Goal: Task Accomplishment & Management: Manage account settings

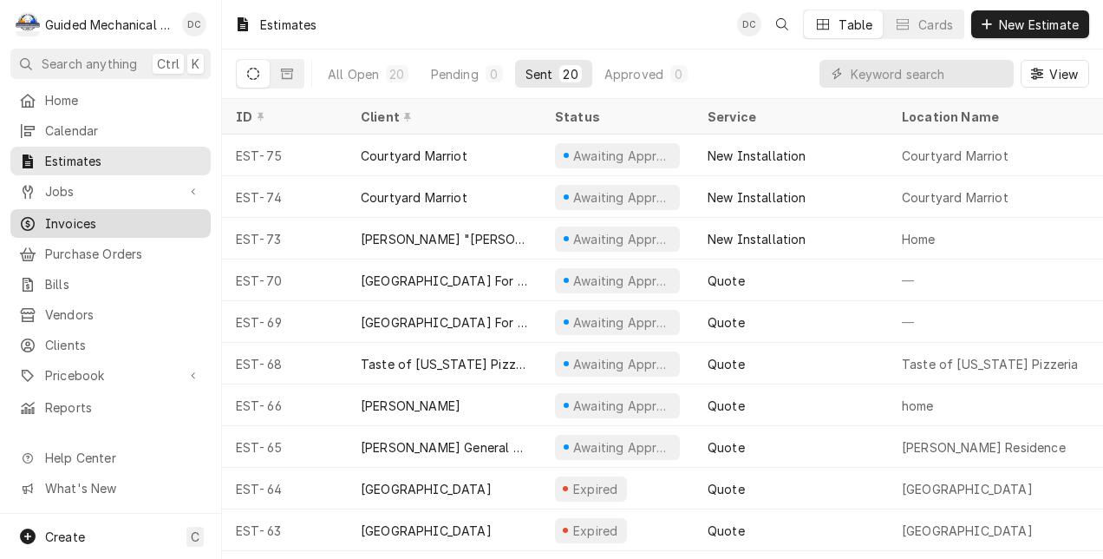
click at [56, 219] on span "Invoices" at bounding box center [123, 223] width 157 height 18
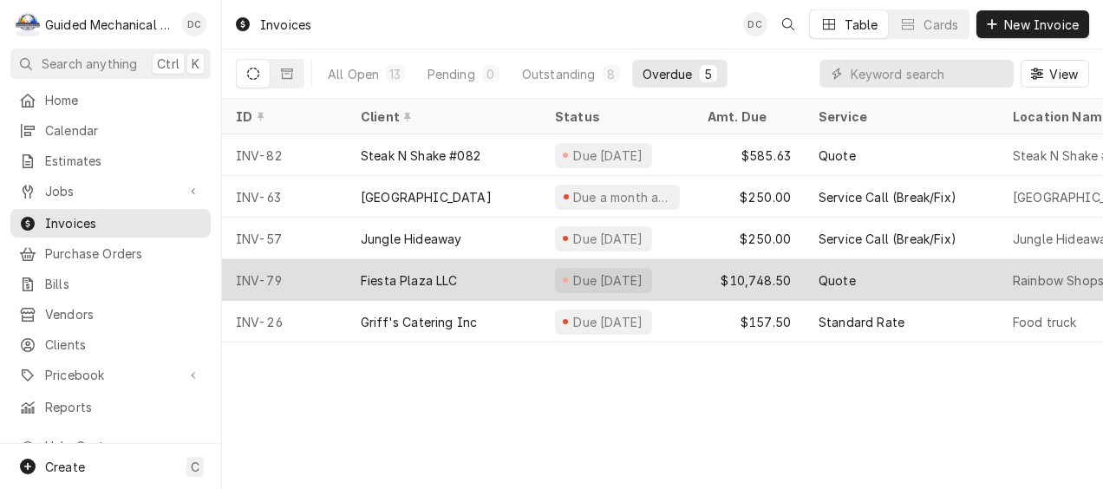
click at [470, 271] on div "Fiesta Plaza LLC" at bounding box center [444, 280] width 194 height 42
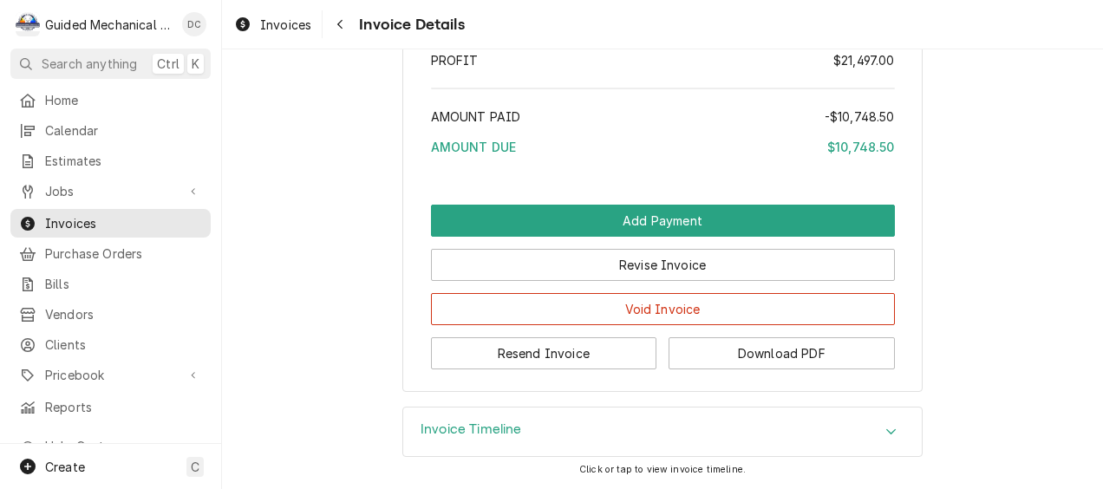
scroll to position [2886, 0]
click at [507, 359] on button "Resend Invoice" at bounding box center [544, 353] width 226 height 32
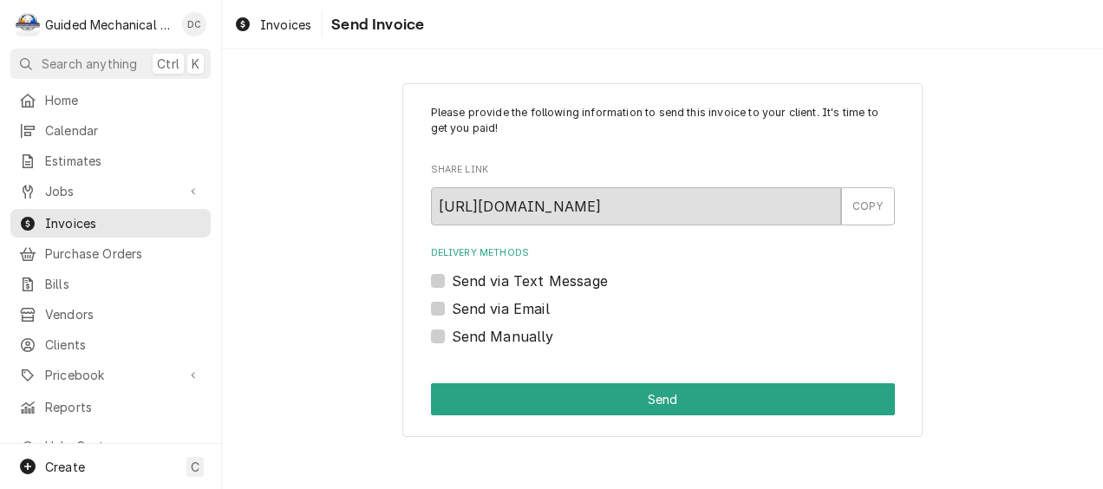
click at [452, 284] on label "Send via Text Message" at bounding box center [530, 281] width 156 height 21
click at [452, 284] on input "Send via Text Message" at bounding box center [684, 290] width 464 height 38
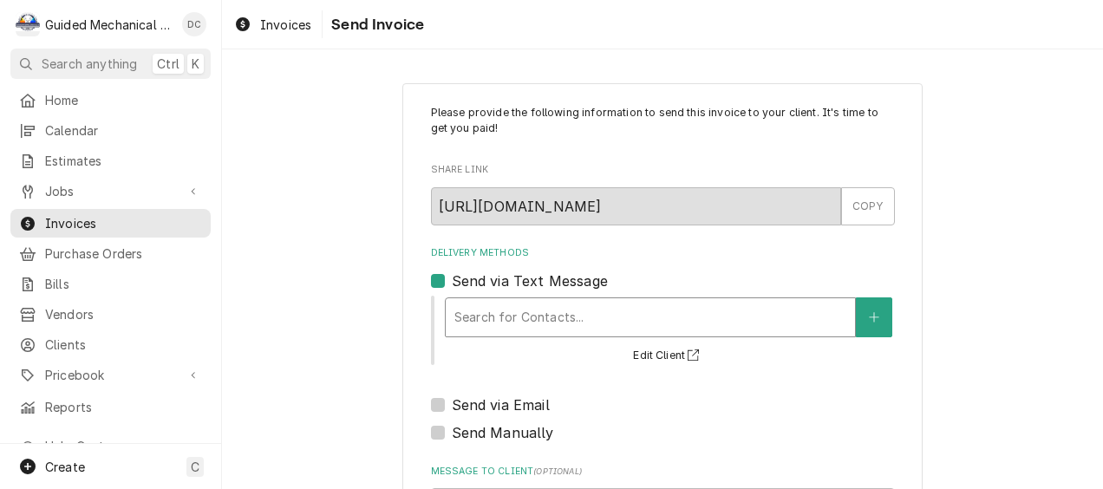
click at [481, 324] on div "Delivery Methods" at bounding box center [650, 317] width 392 height 31
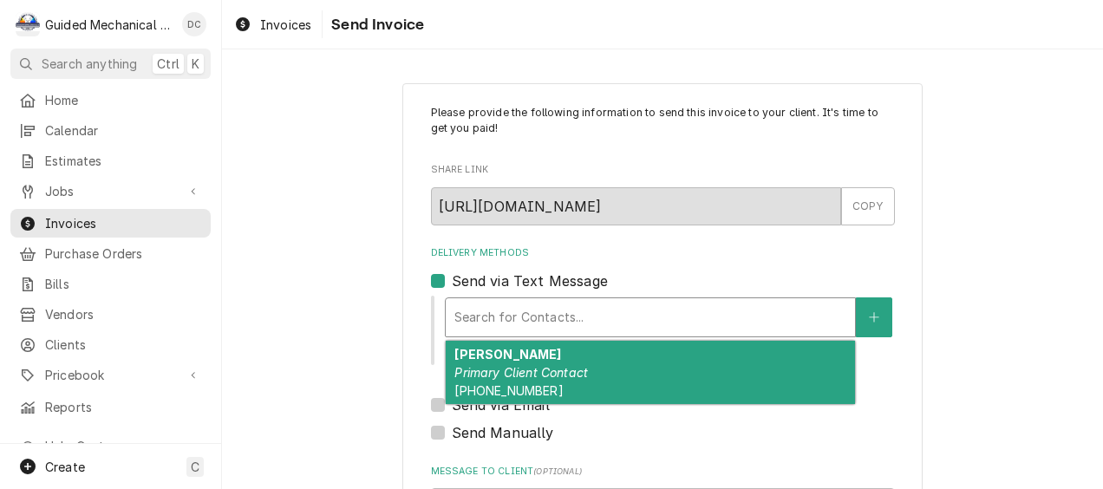
click at [452, 274] on label "Send via Text Message" at bounding box center [530, 281] width 156 height 21
click at [452, 274] on input "Send via Text Message" at bounding box center [684, 290] width 464 height 38
checkbox input "false"
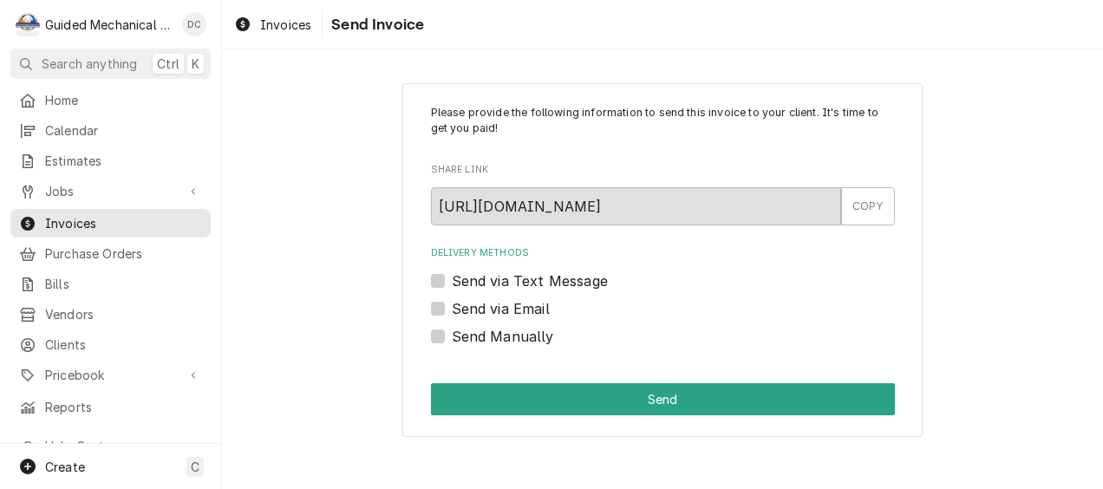
click at [452, 311] on label "Send via Email" at bounding box center [501, 308] width 98 height 21
click at [452, 311] on input "Send via Email" at bounding box center [684, 317] width 464 height 38
checkbox input "true"
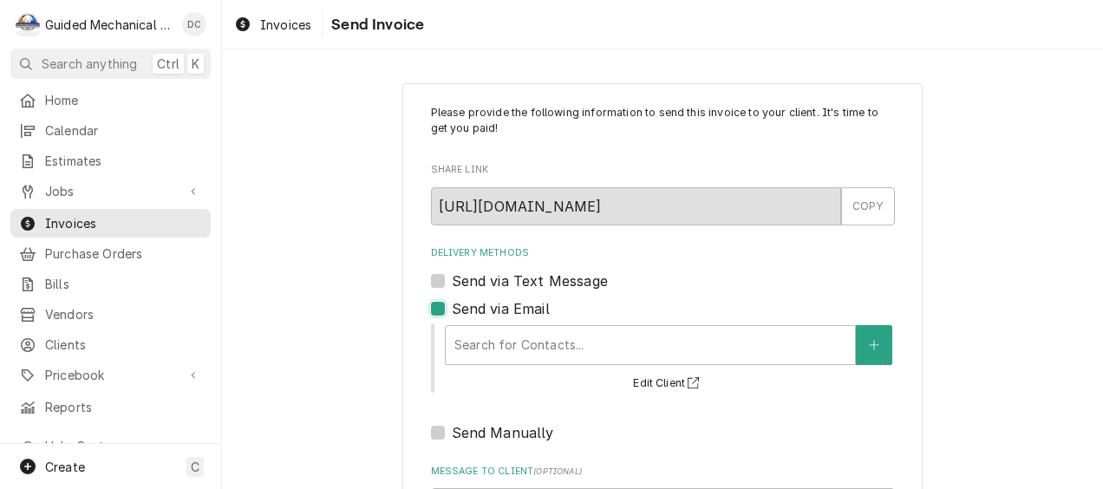
type textarea "x"
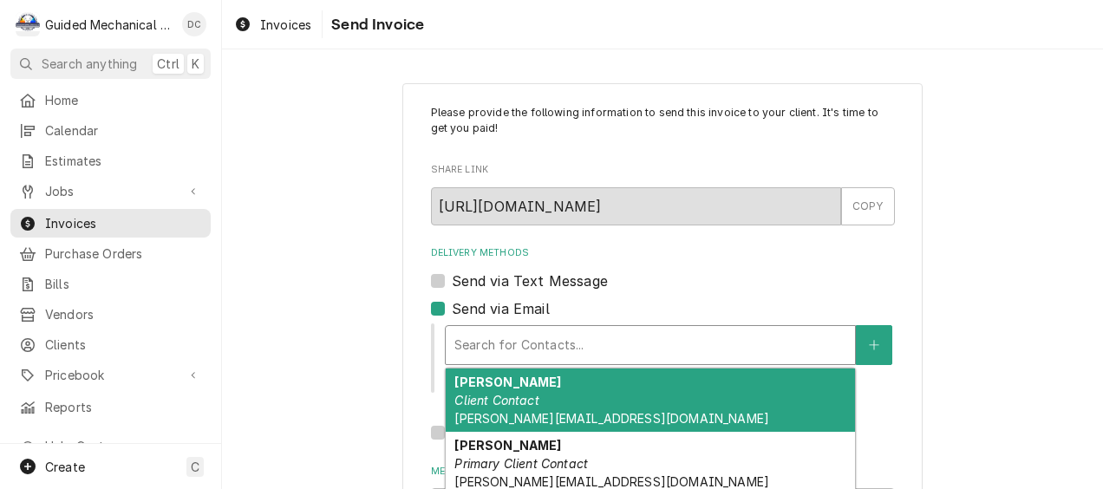
click at [490, 337] on div "Delivery Methods" at bounding box center [650, 345] width 392 height 31
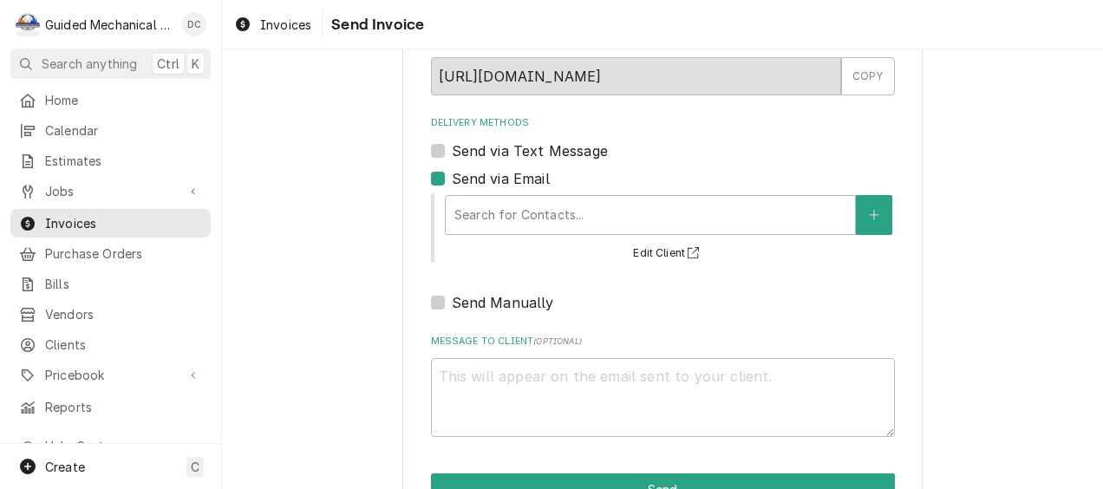
scroll to position [184, 0]
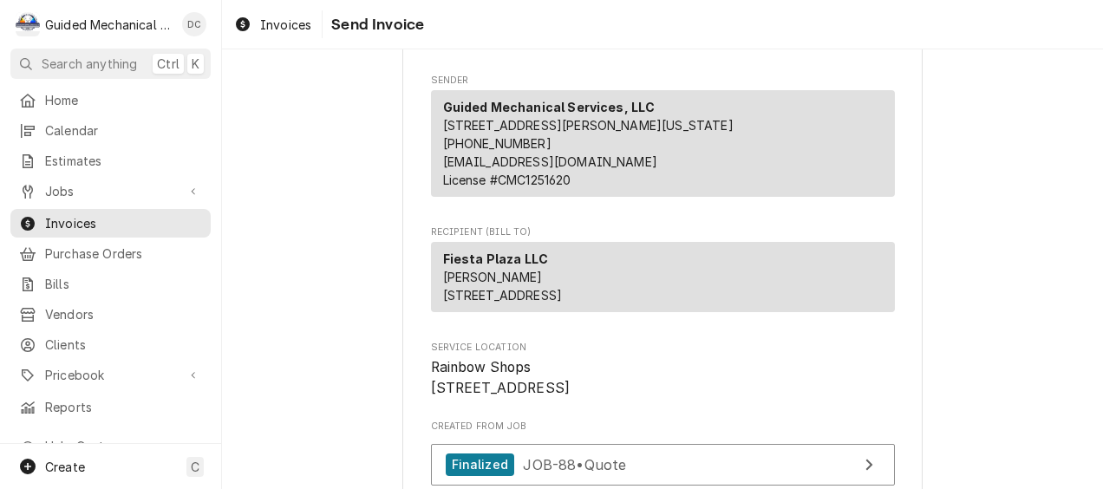
scroll to position [173, 0]
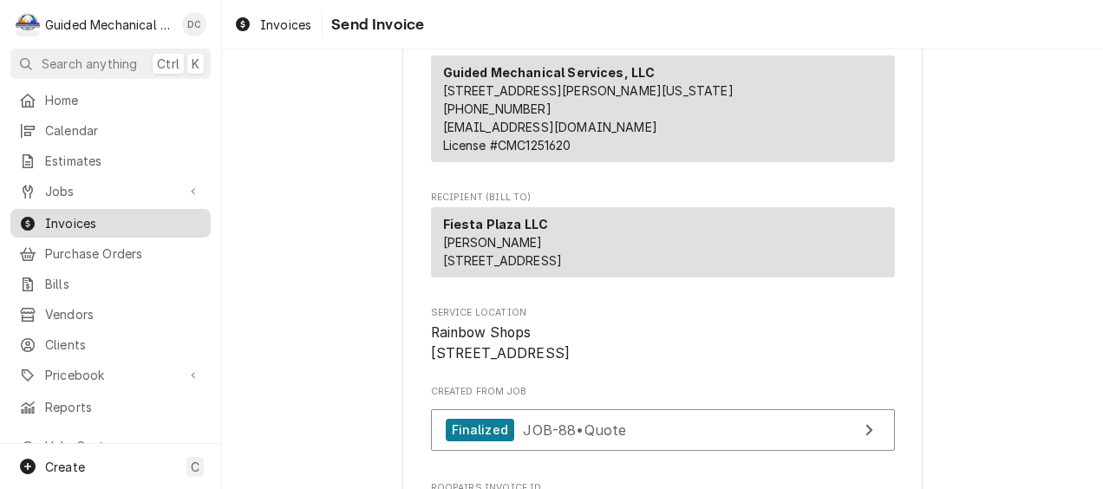
click at [88, 217] on span "Invoices" at bounding box center [123, 223] width 157 height 18
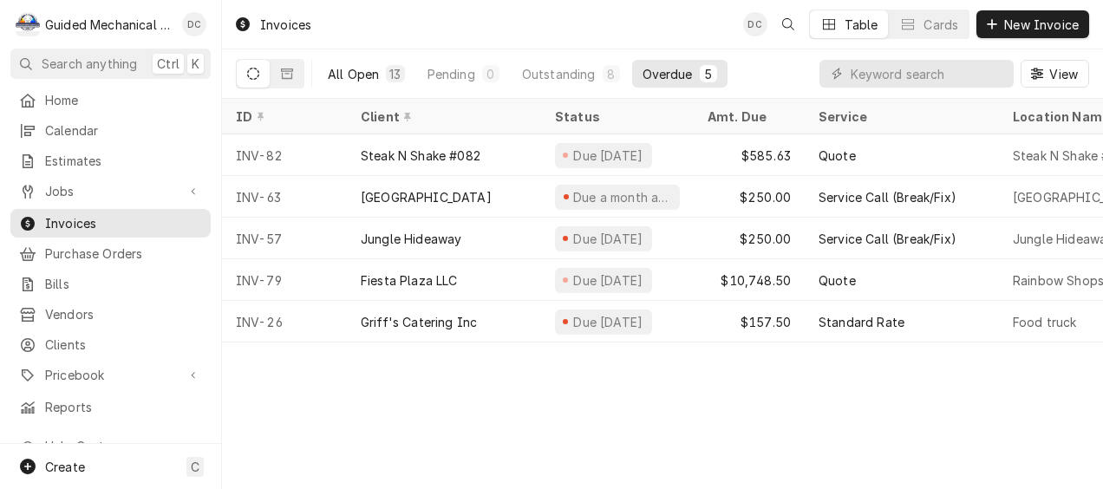
click at [362, 78] on div "All Open" at bounding box center [353, 74] width 51 height 18
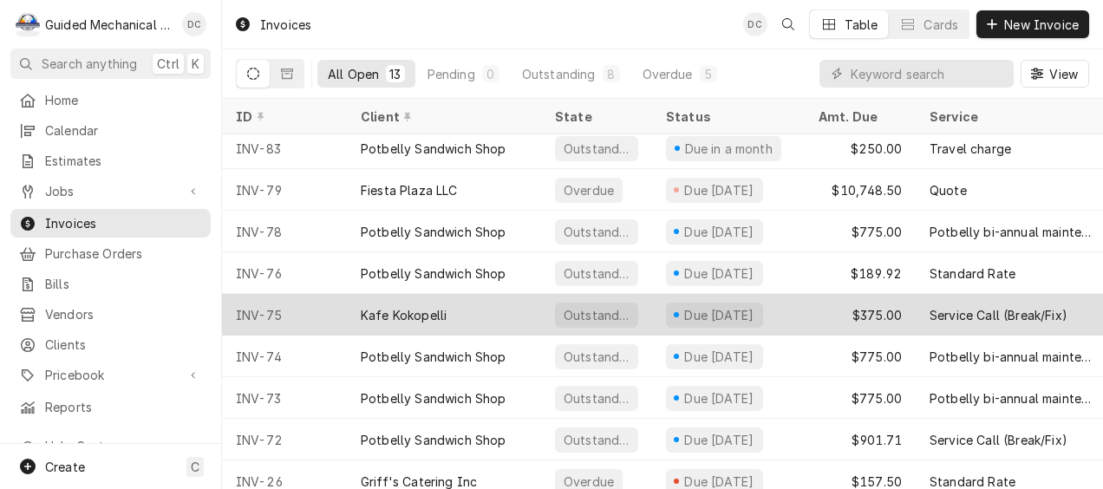
scroll to position [196, 0]
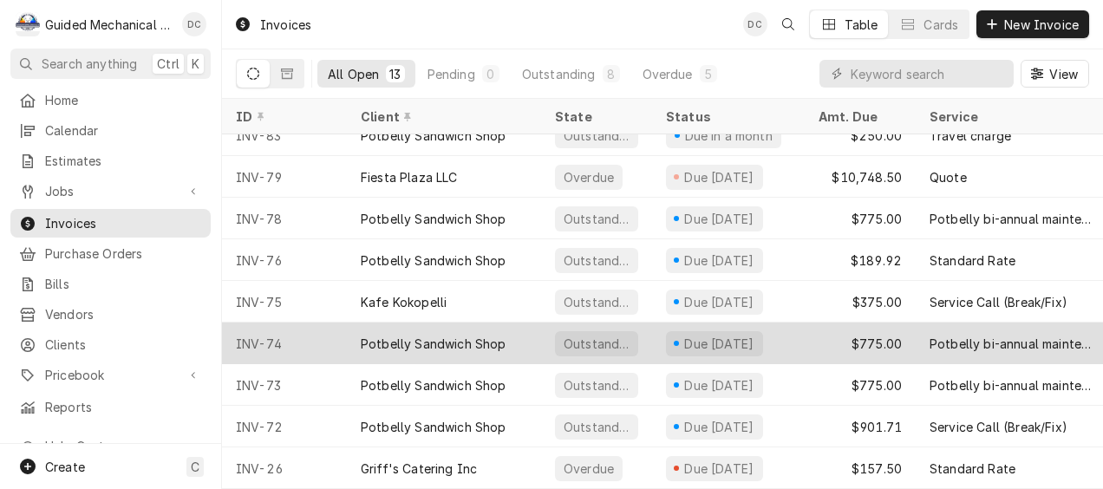
click at [369, 335] on div "Potbelly Sandwich Shop" at bounding box center [434, 344] width 146 height 18
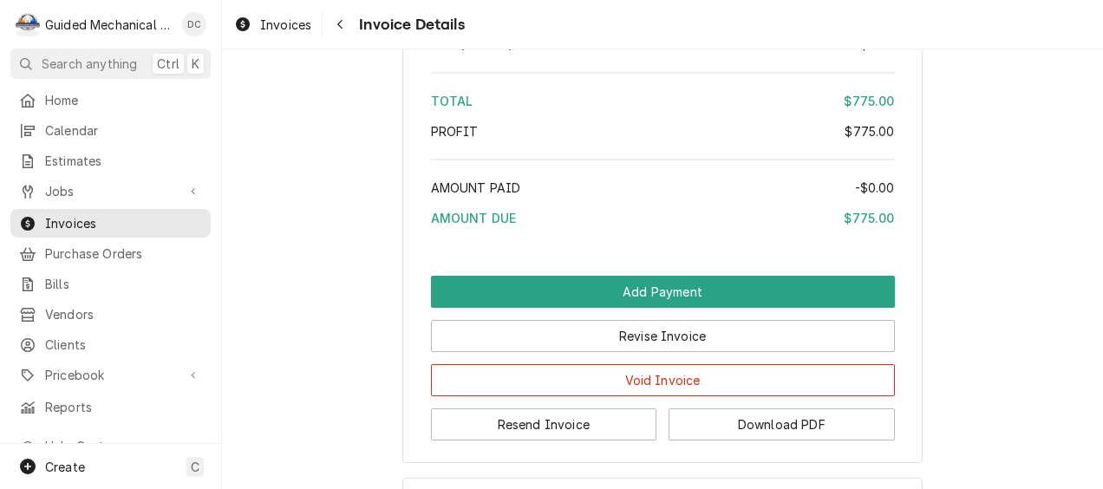
scroll to position [2429, 0]
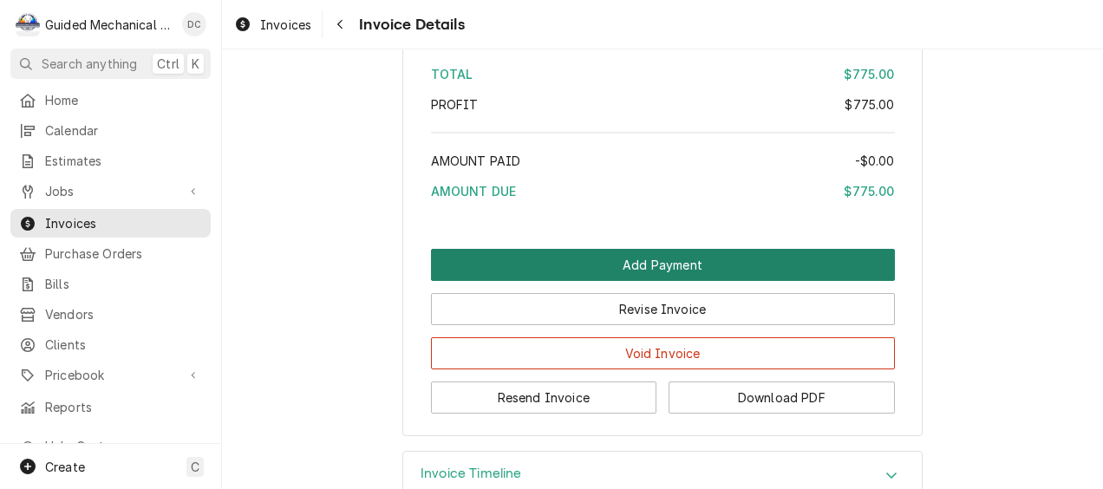
click at [575, 281] on button "Add Payment" at bounding box center [663, 265] width 464 height 32
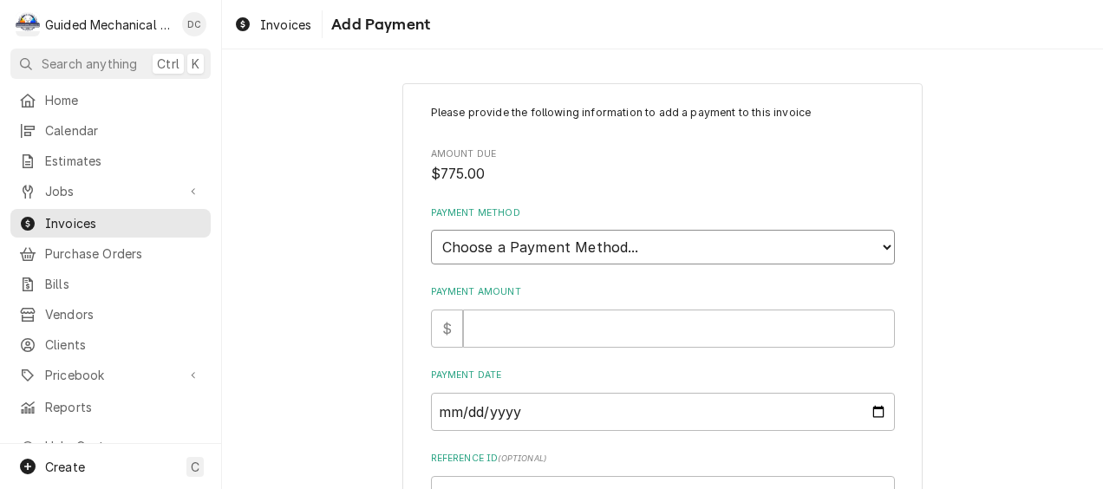
click at [551, 240] on select "Choose a Payment Method... Cash Check Credit/Debit Card ACH/eCheck Other" at bounding box center [663, 247] width 464 height 35
select select "2"
click at [431, 230] on select "Choose a Payment Method... Cash Check Credit/Debit Card ACH/eCheck Other" at bounding box center [663, 247] width 464 height 35
click at [535, 328] on input "Payment Amount" at bounding box center [679, 329] width 432 height 38
type textarea "x"
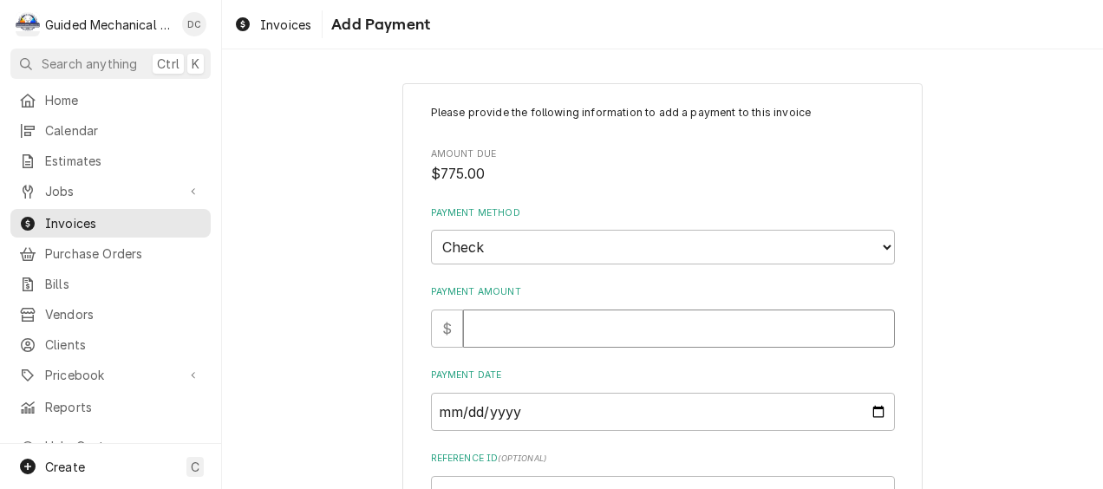
type input "7"
type textarea "x"
type input "77"
type textarea "x"
type input "775"
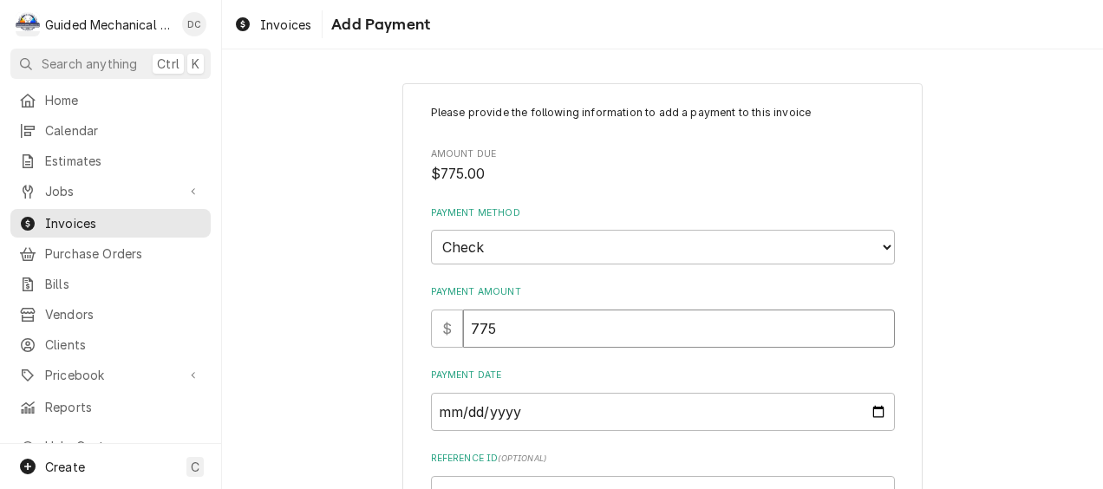
type textarea "x"
type input "7756"
type textarea "x"
type input "775"
click at [578, 411] on input "Payment Date" at bounding box center [663, 412] width 464 height 38
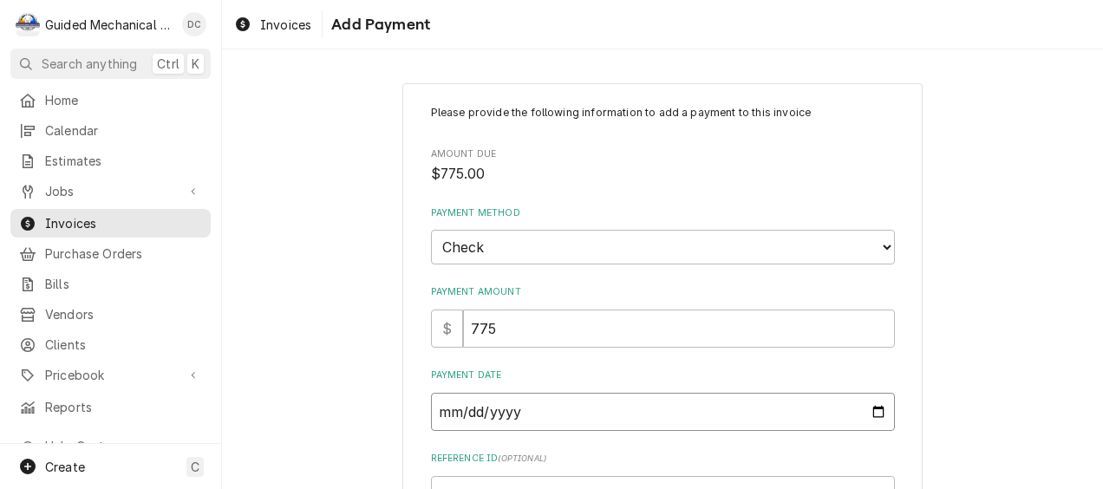
click at [539, 411] on input "Payment Date" at bounding box center [663, 412] width 464 height 38
click at [874, 412] on input "Payment Date" at bounding box center [663, 412] width 464 height 38
type input "2025-10-11"
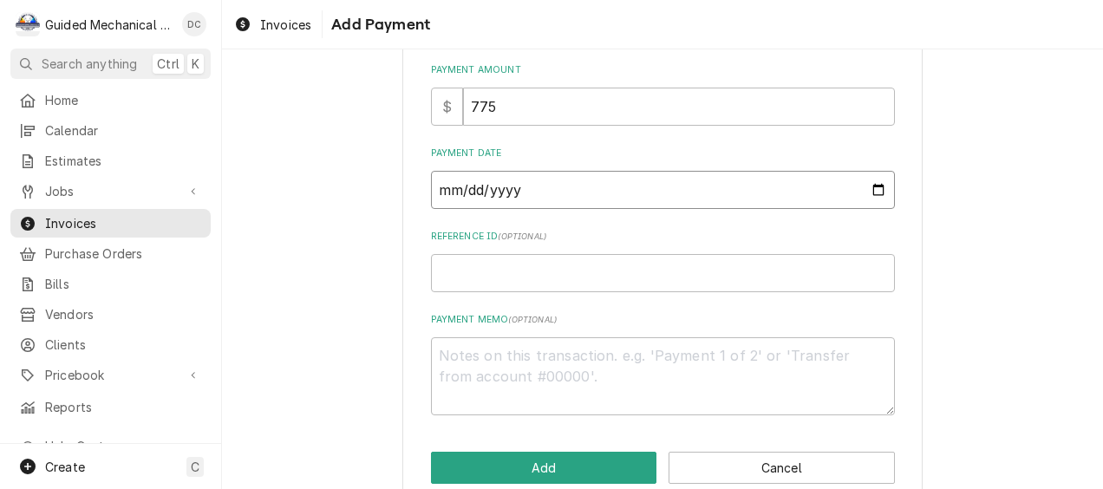
scroll to position [253, 0]
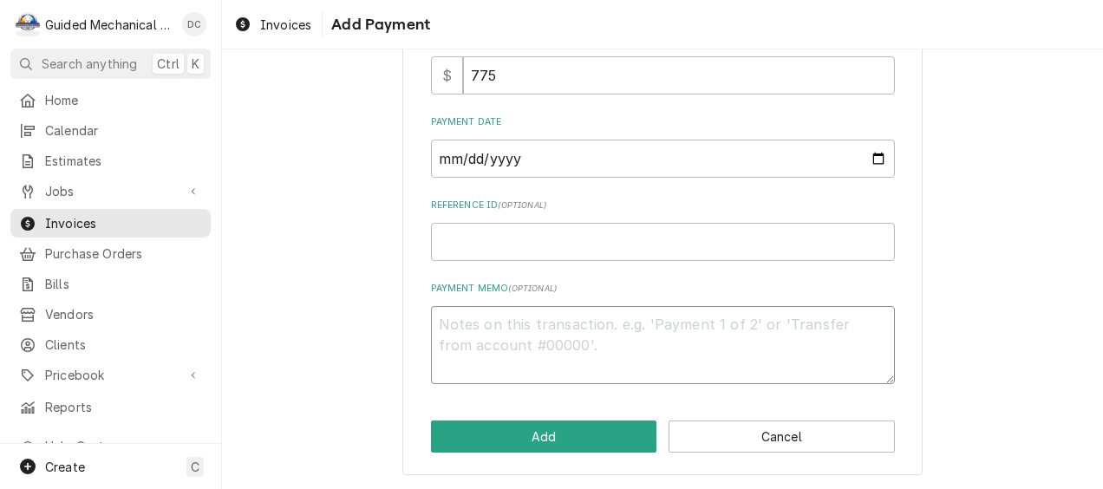
click at [573, 317] on textarea "Payment Memo ( optional )" at bounding box center [663, 345] width 464 height 79
type textarea "x"
type textarea "c"
type textarea "x"
type textarea "ch"
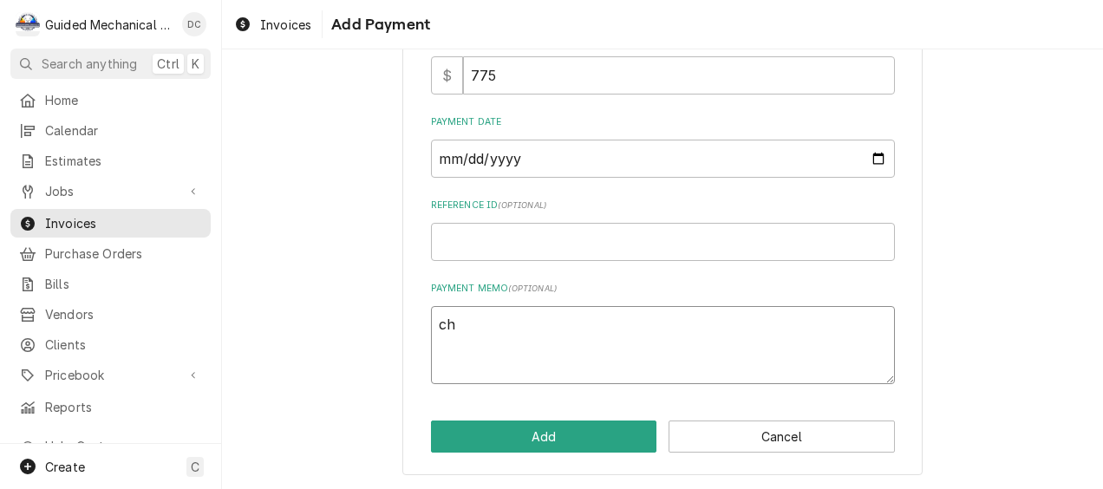
type textarea "x"
type textarea "chk"
type textarea "x"
type textarea "chk#"
type textarea "x"
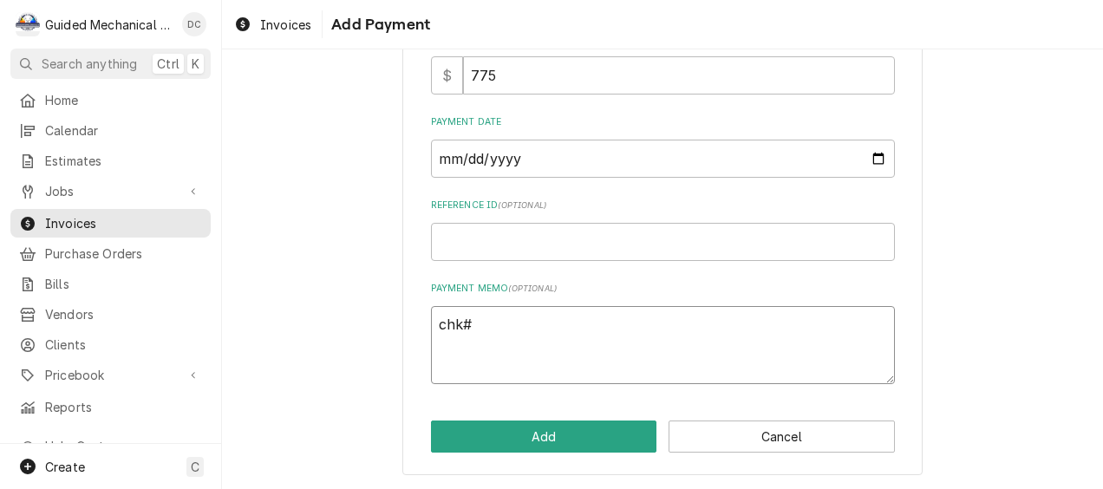
type textarea "chk#1"
type textarea "x"
type textarea "chk#12"
type textarea "x"
type textarea "chk#129"
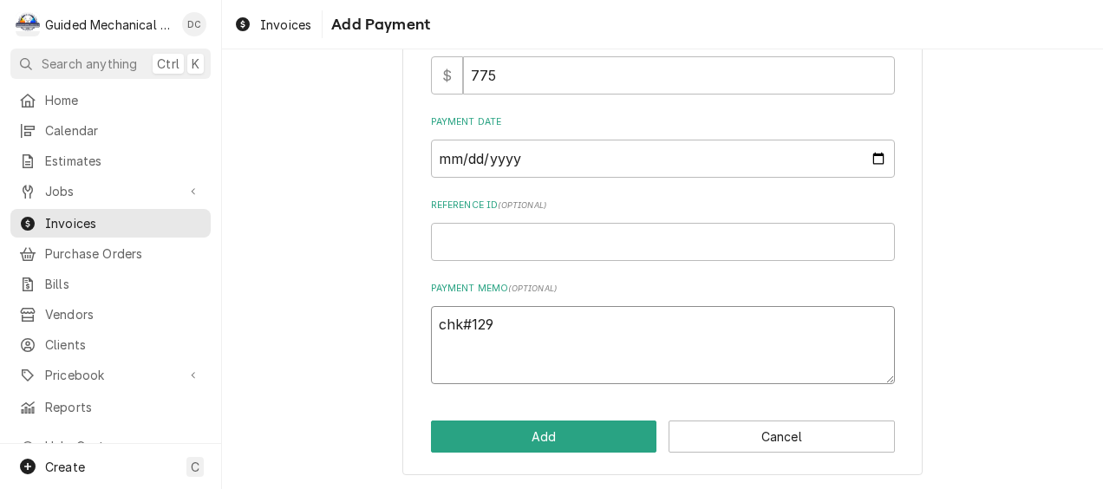
type textarea "x"
type textarea "chk#1296"
click at [572, 432] on button "Add" at bounding box center [544, 437] width 226 height 32
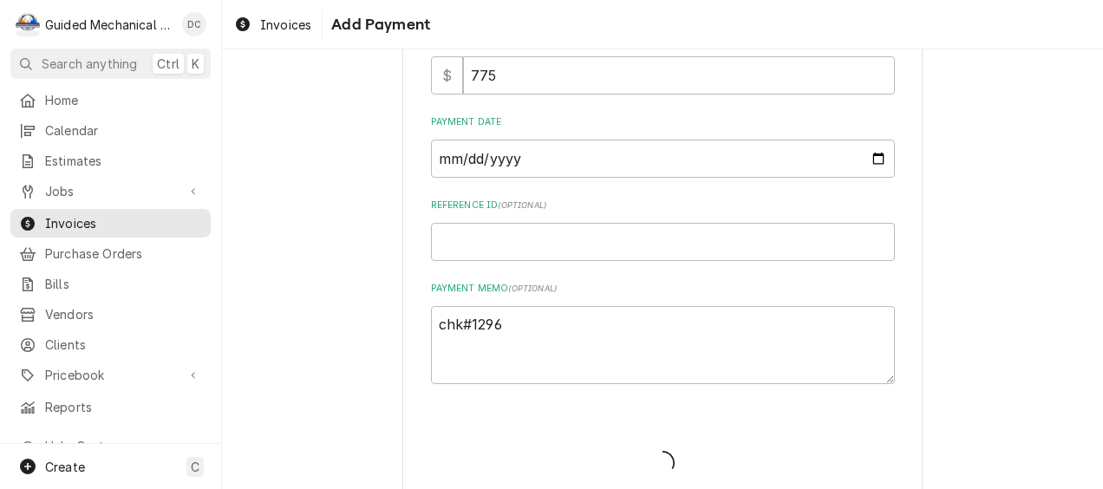
type textarea "x"
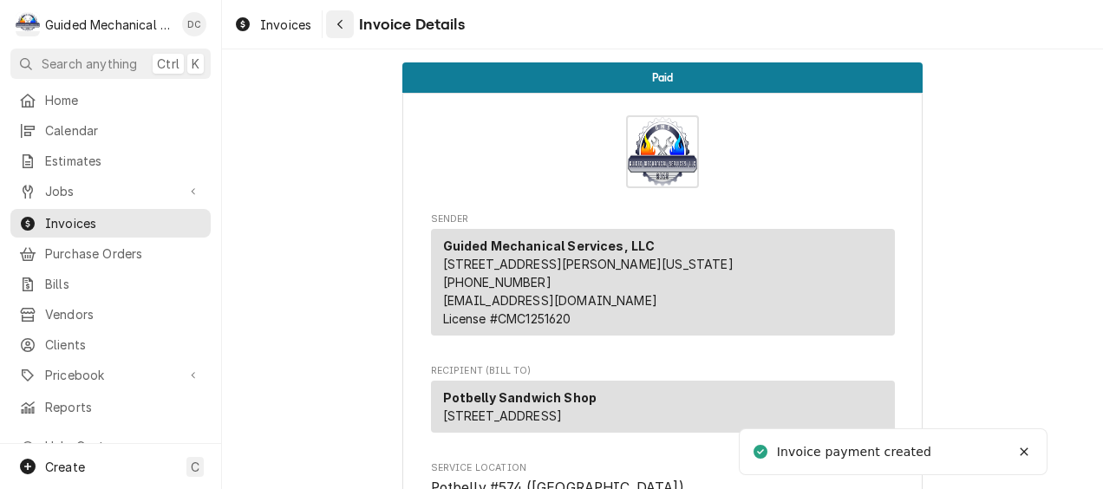
click at [337, 22] on icon "Navigate back" at bounding box center [341, 24] width 8 height 12
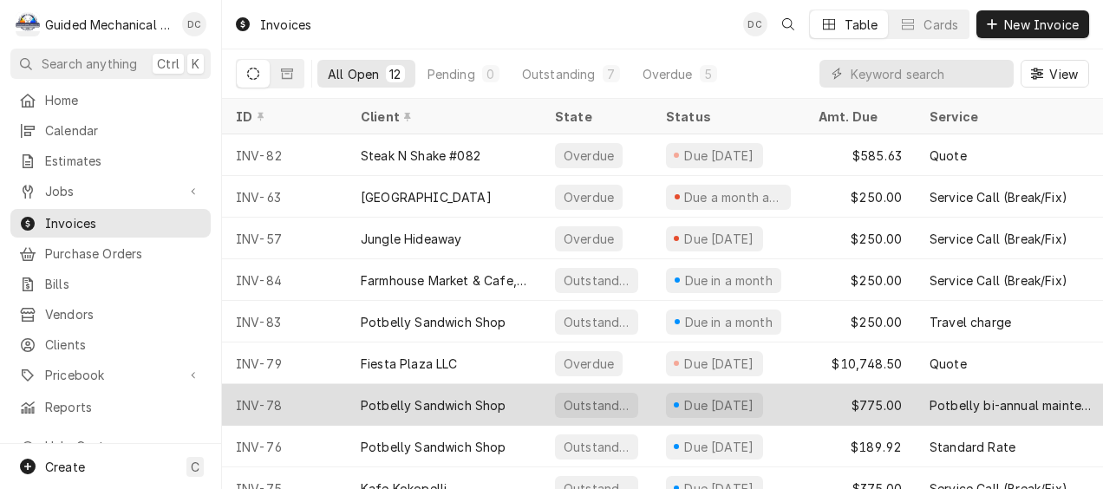
click at [454, 411] on div "Potbelly Sandwich Shop" at bounding box center [444, 405] width 194 height 42
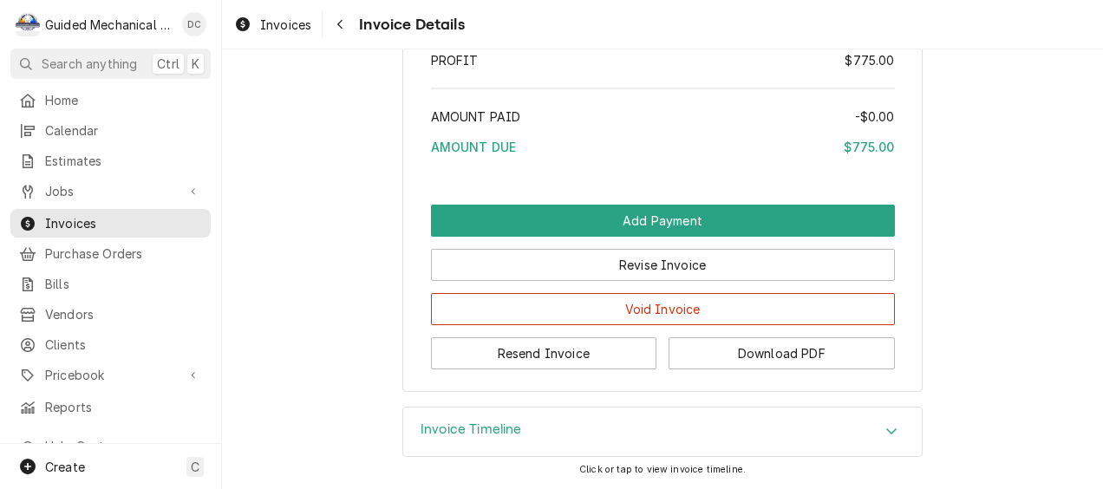
scroll to position [2675, 0]
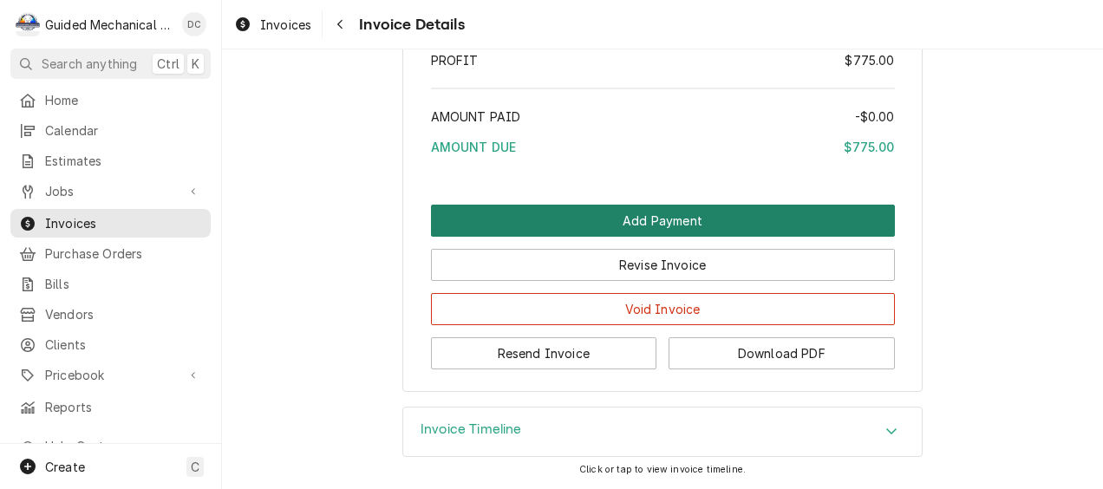
click at [562, 231] on button "Add Payment" at bounding box center [663, 221] width 464 height 32
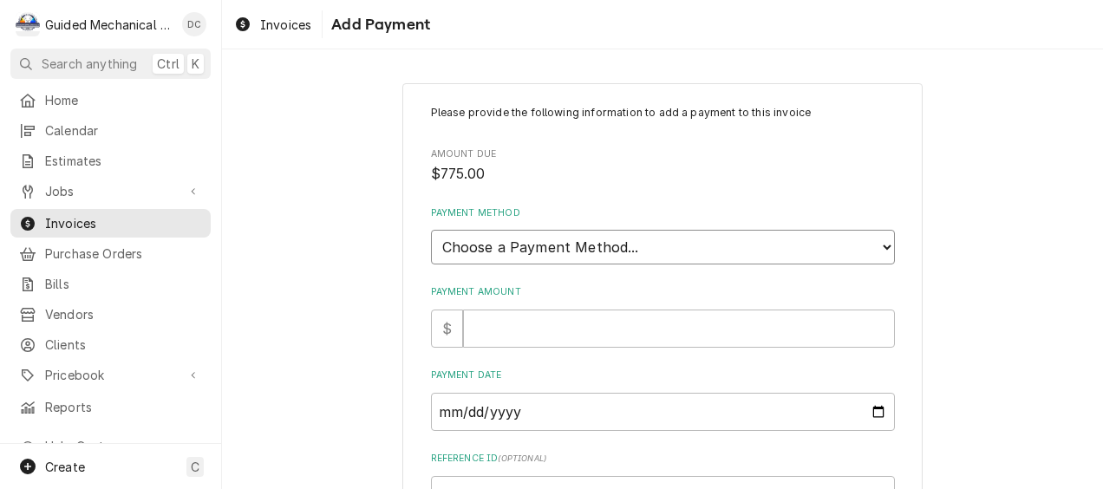
click at [624, 242] on select "Choose a Payment Method... Cash Check Credit/Debit Card ACH/eCheck Other" at bounding box center [663, 247] width 464 height 35
select select "2"
click at [431, 230] on select "Choose a Payment Method... Cash Check Credit/Debit Card ACH/eCheck Other" at bounding box center [663, 247] width 464 height 35
click at [581, 336] on input "Payment Amount" at bounding box center [679, 329] width 432 height 38
type textarea "x"
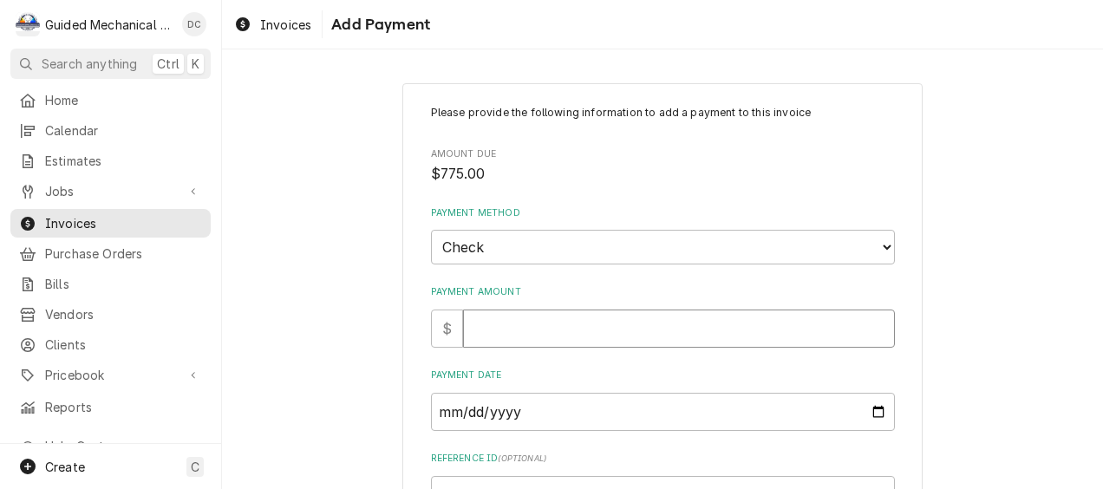
type input "7"
type textarea "x"
type input "77"
type textarea "x"
type input "775"
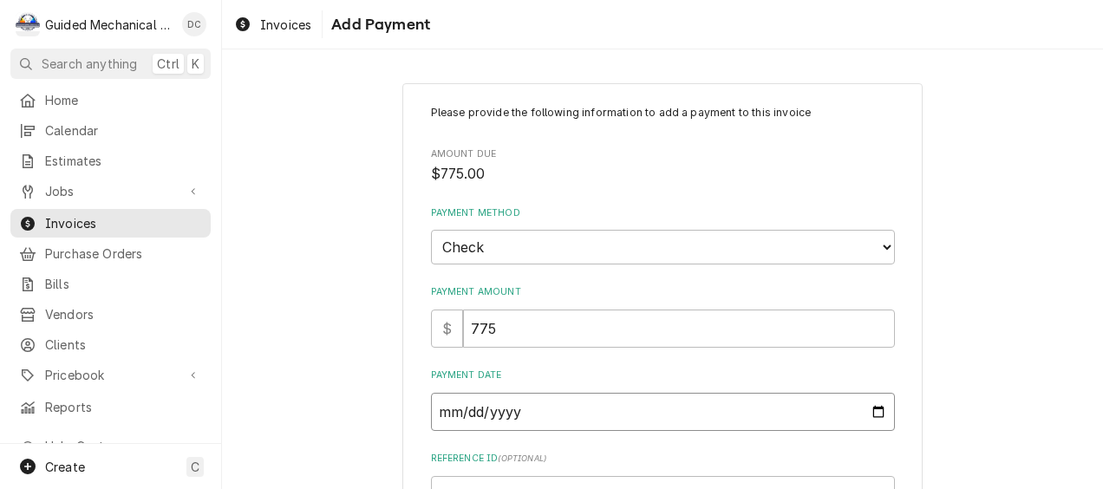
click at [868, 415] on input "Payment Date" at bounding box center [663, 412] width 464 height 38
type input "2025-10-11"
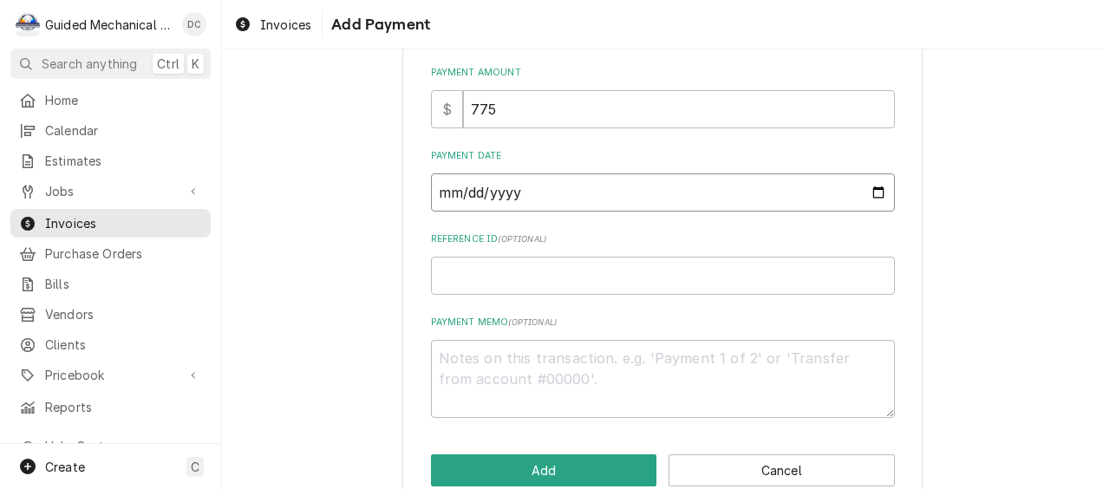
scroll to position [253, 0]
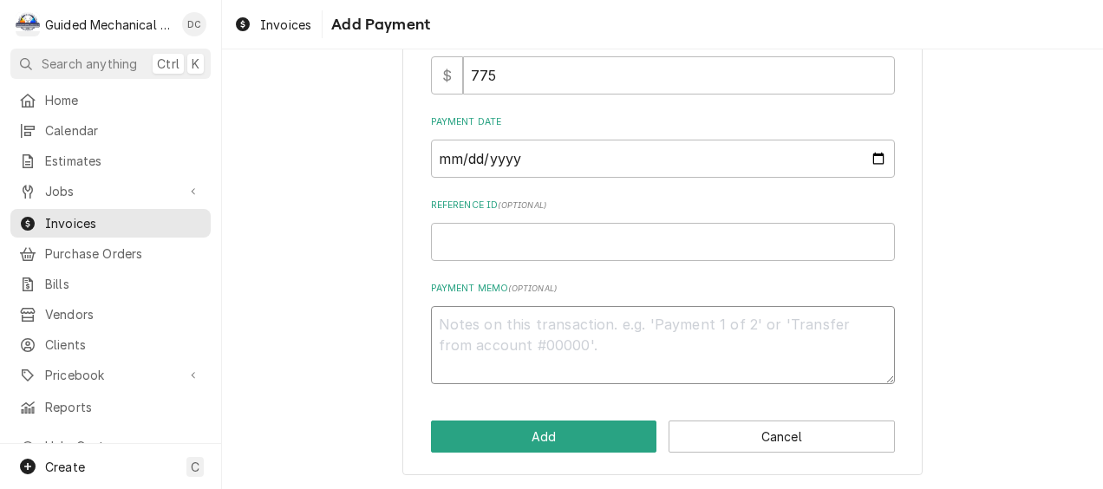
click at [623, 327] on textarea "Payment Memo ( optional )" at bounding box center [663, 345] width 464 height 79
type textarea "x"
type textarea "c"
type textarea "x"
type textarea "ch"
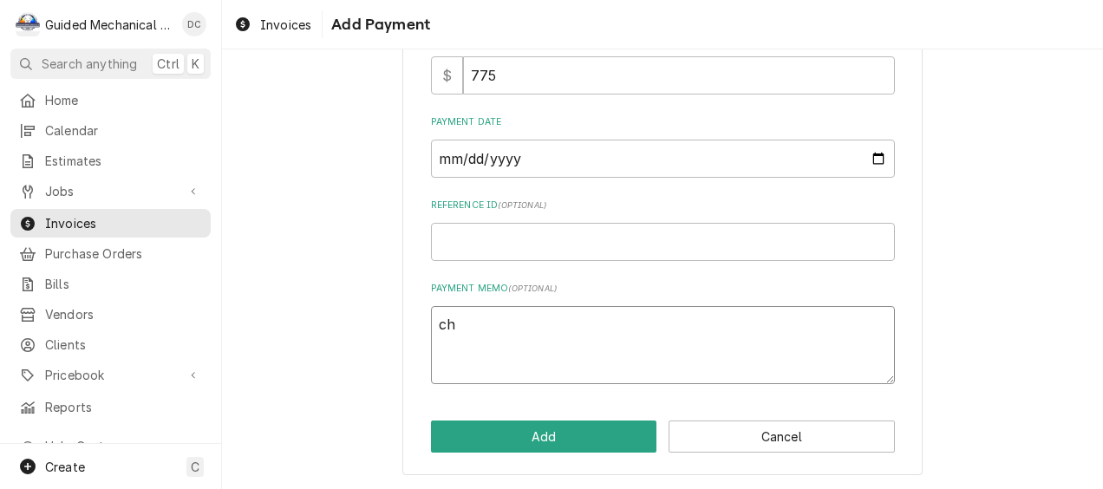
type textarea "x"
type textarea "chk"
type textarea "x"
type textarea "chk#"
type textarea "x"
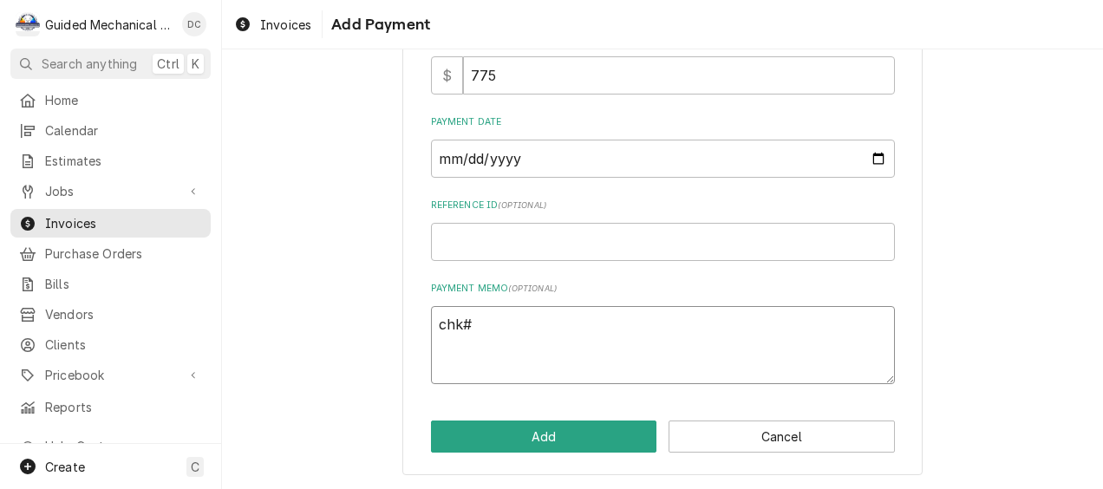
type textarea "chk#1"
type textarea "x"
type textarea "chk#12"
type textarea "x"
type textarea "chk#123"
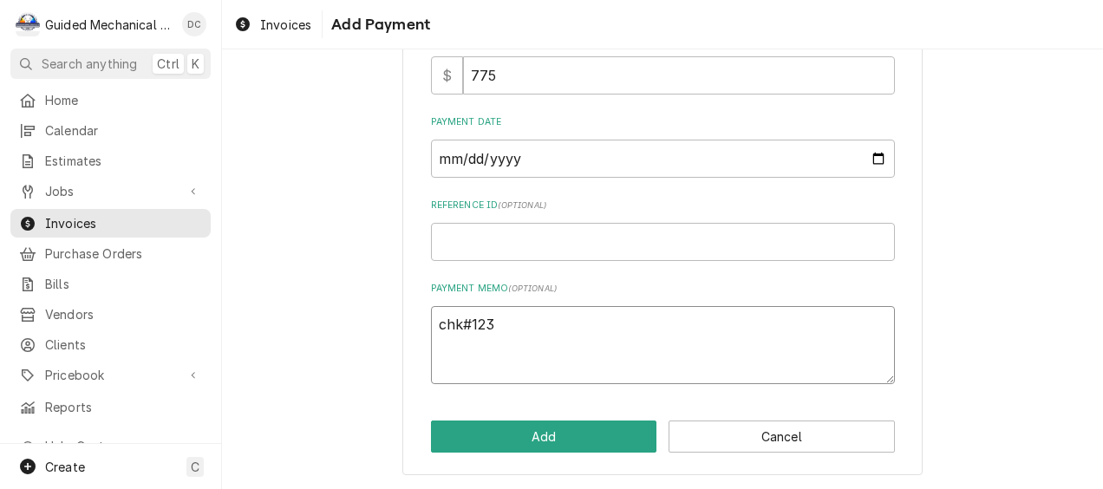
type textarea "x"
type textarea "chk#1233"
click at [531, 427] on button "Add" at bounding box center [544, 437] width 226 height 32
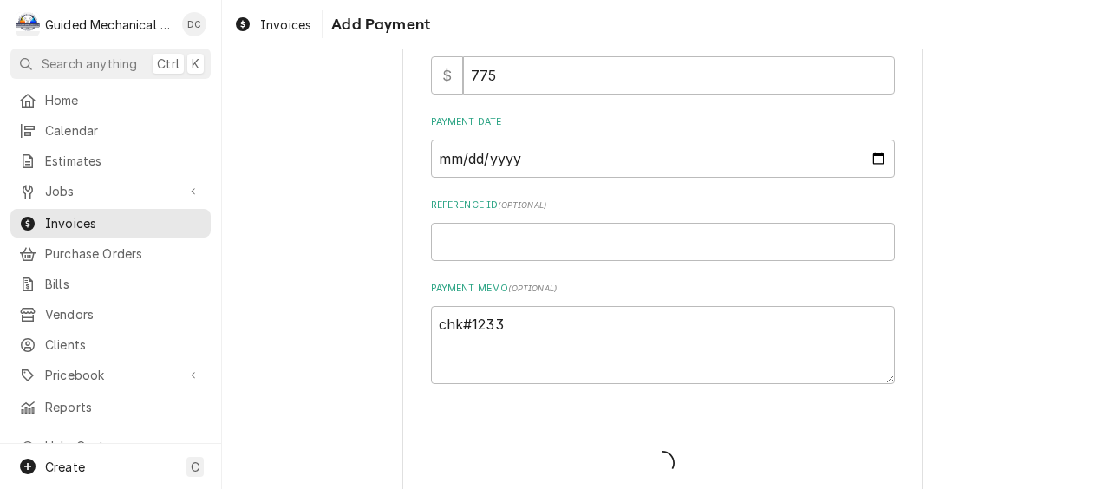
type textarea "x"
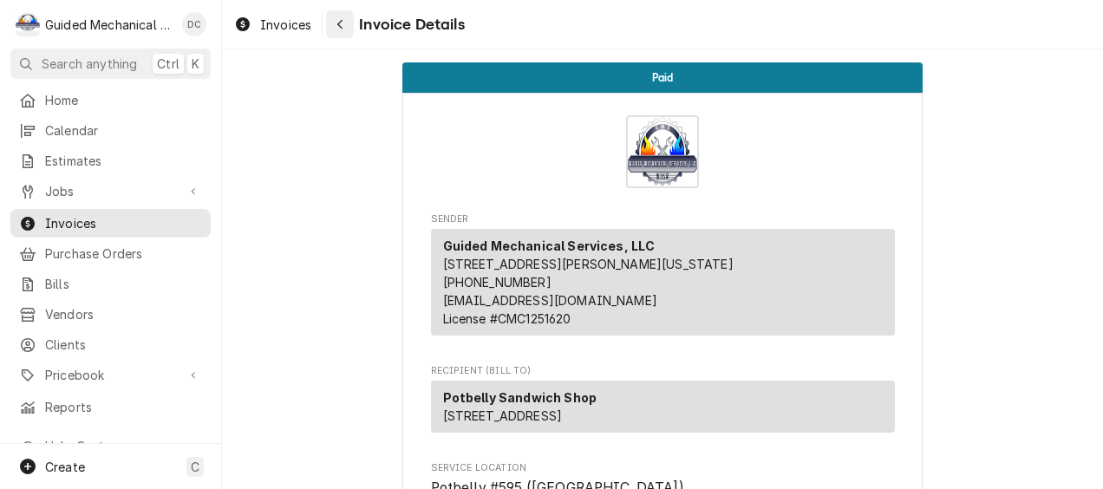
click at [341, 19] on icon "Navigate back" at bounding box center [341, 24] width 8 height 12
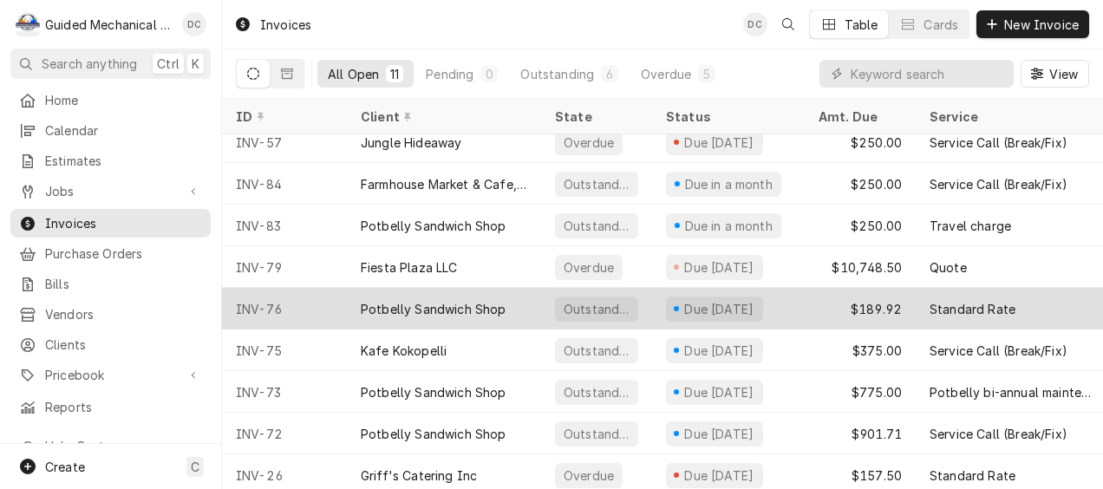
scroll to position [113, 0]
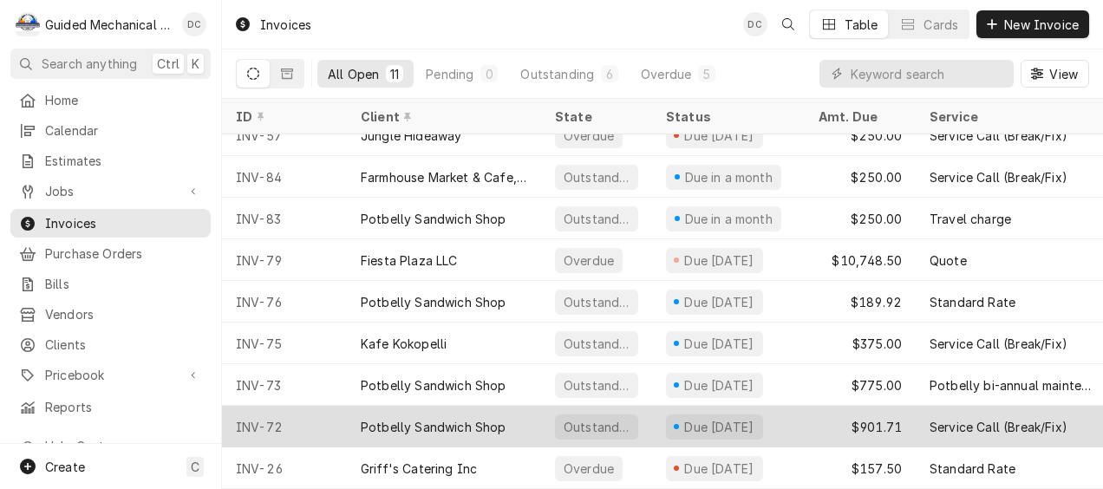
click at [477, 418] on div "Potbelly Sandwich Shop" at bounding box center [434, 427] width 146 height 18
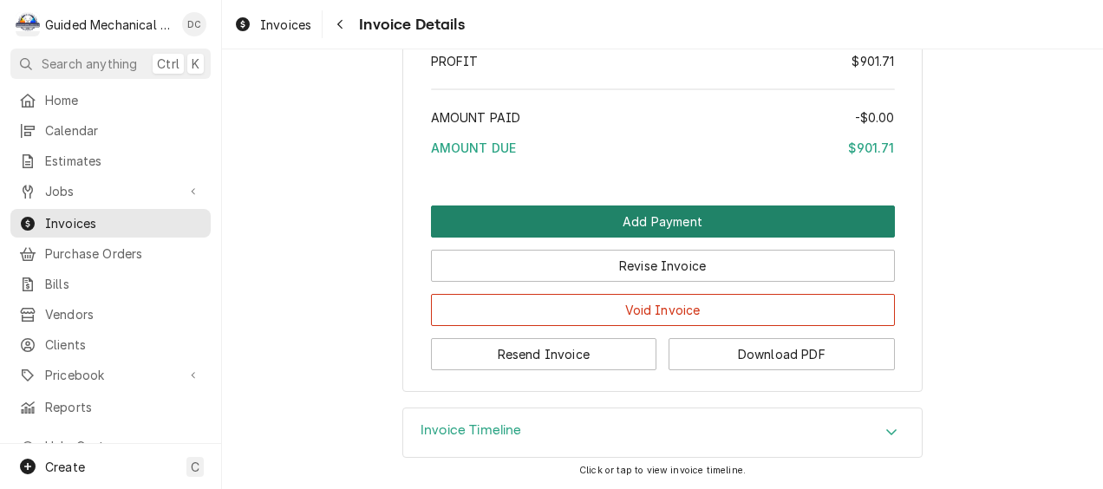
scroll to position [2772, 0]
click at [631, 224] on button "Add Payment" at bounding box center [663, 222] width 464 height 32
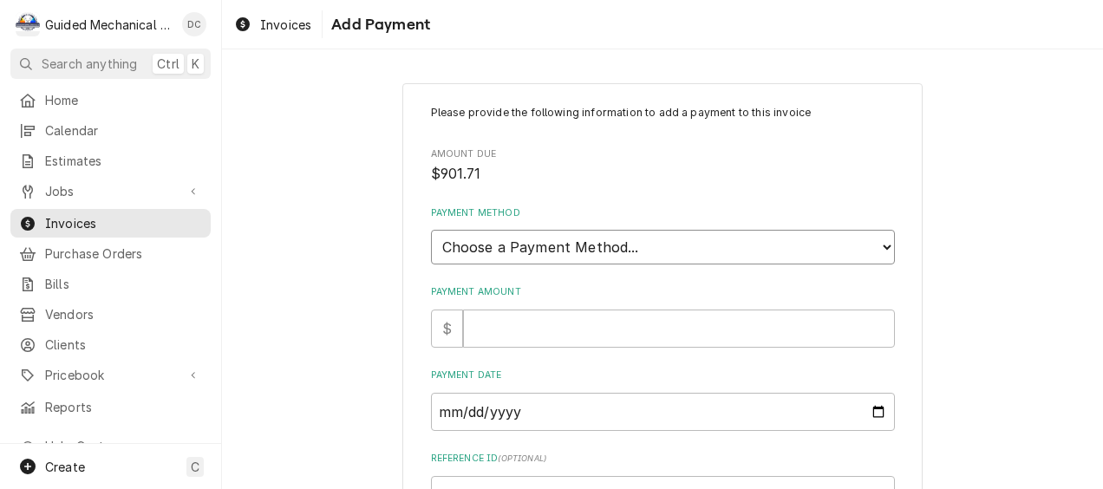
click at [560, 253] on select "Choose a Payment Method... Cash Check Credit/Debit Card ACH/eCheck Other" at bounding box center [663, 247] width 464 height 35
select select "2"
click at [431, 230] on select "Choose a Payment Method... Cash Check Credit/Debit Card ACH/eCheck Other" at bounding box center [663, 247] width 464 height 35
click at [530, 332] on input "Payment Amount" at bounding box center [679, 329] width 432 height 38
type textarea "x"
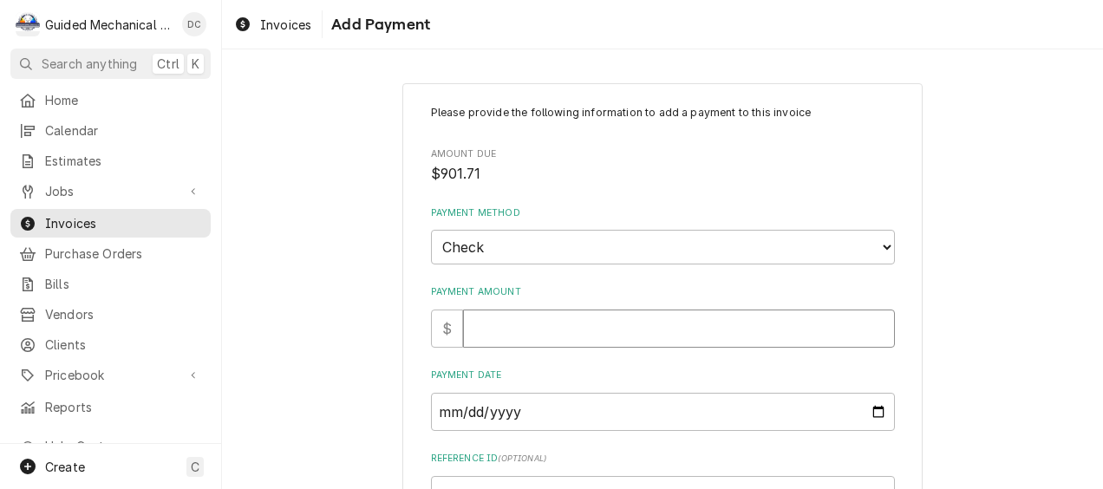
type input "9"
type textarea "x"
type input "90"
type textarea "x"
type input "901"
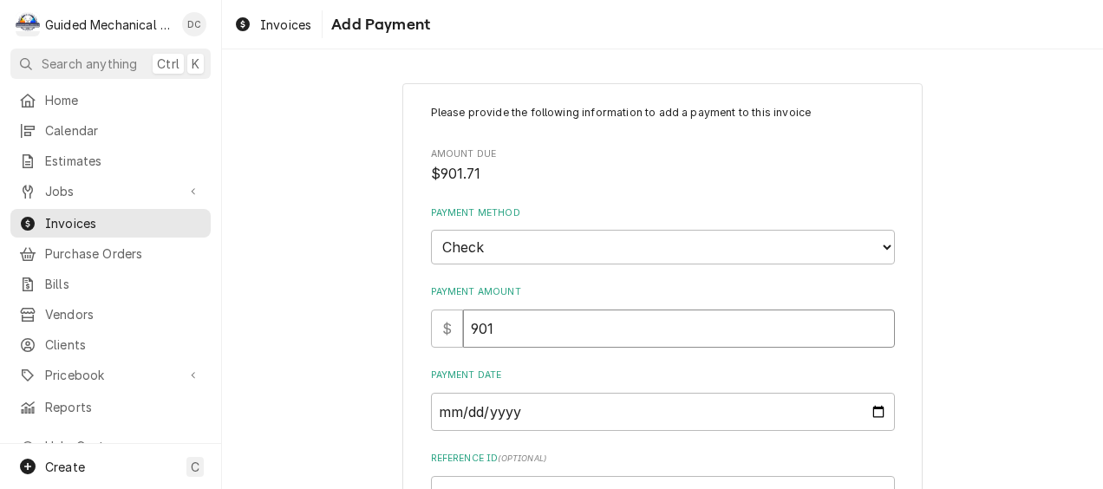
type textarea "x"
type input "901.7"
type textarea "x"
type input "901.71"
click at [863, 408] on input "Payment Date" at bounding box center [663, 412] width 464 height 38
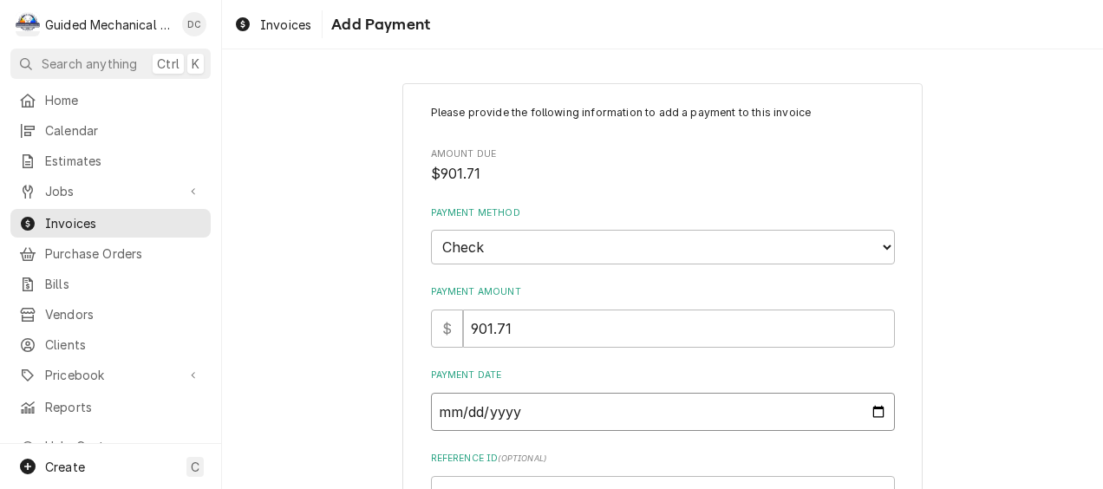
type textarea "x"
type input "2025-10-11"
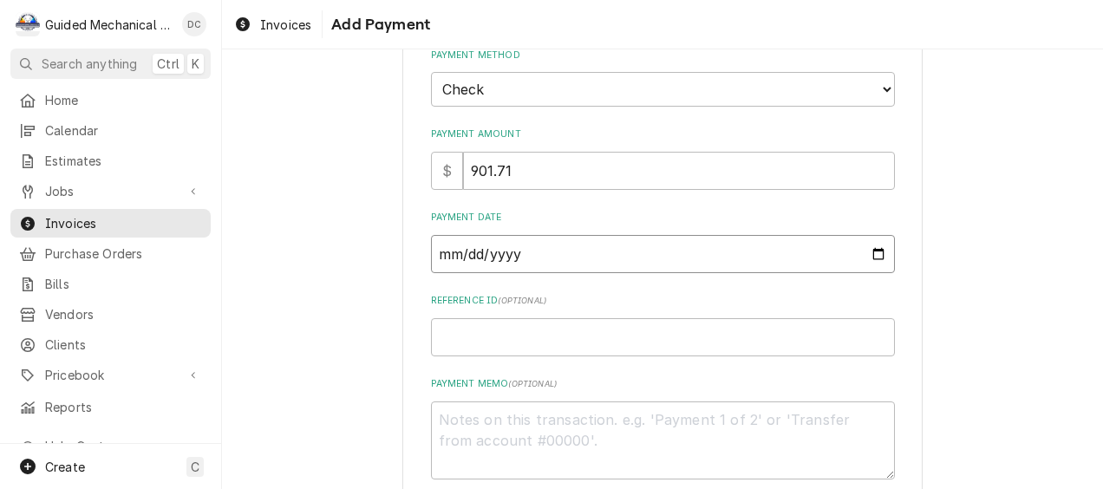
scroll to position [173, 0]
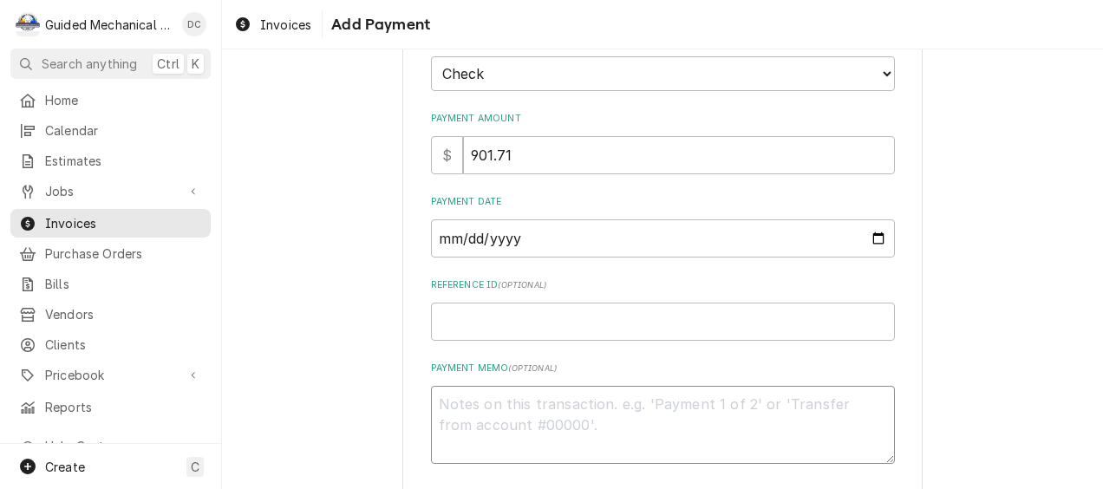
click at [534, 407] on textarea "Payment Memo ( optional )" at bounding box center [663, 425] width 464 height 79
type textarea "x"
type textarea "ch"
type textarea "x"
type textarea "chk"
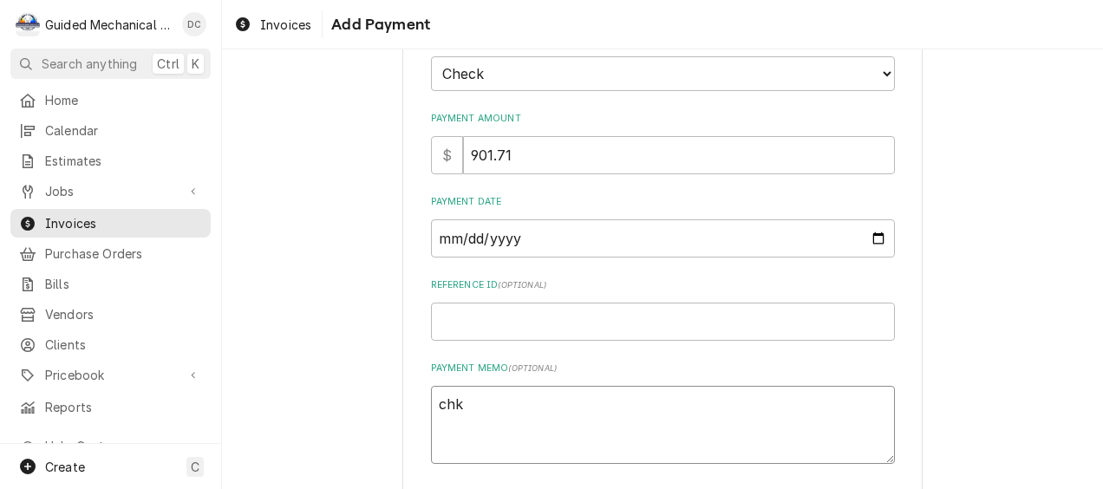
type textarea "x"
type textarea "chk#"
type textarea "x"
type textarea "chk#1"
type textarea "x"
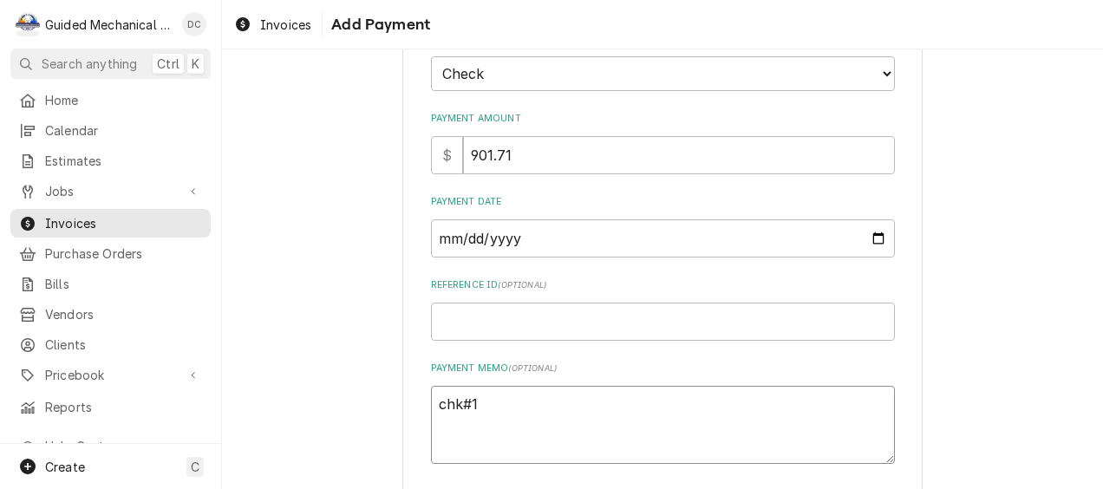
type textarea "chk#15"
type textarea "x"
type textarea "chk#153"
type textarea "x"
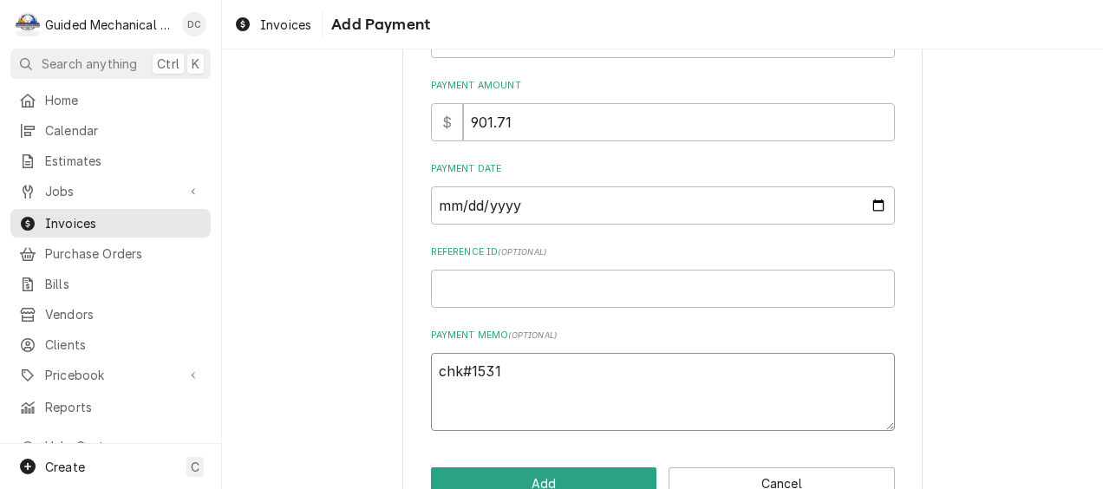
scroll to position [253, 0]
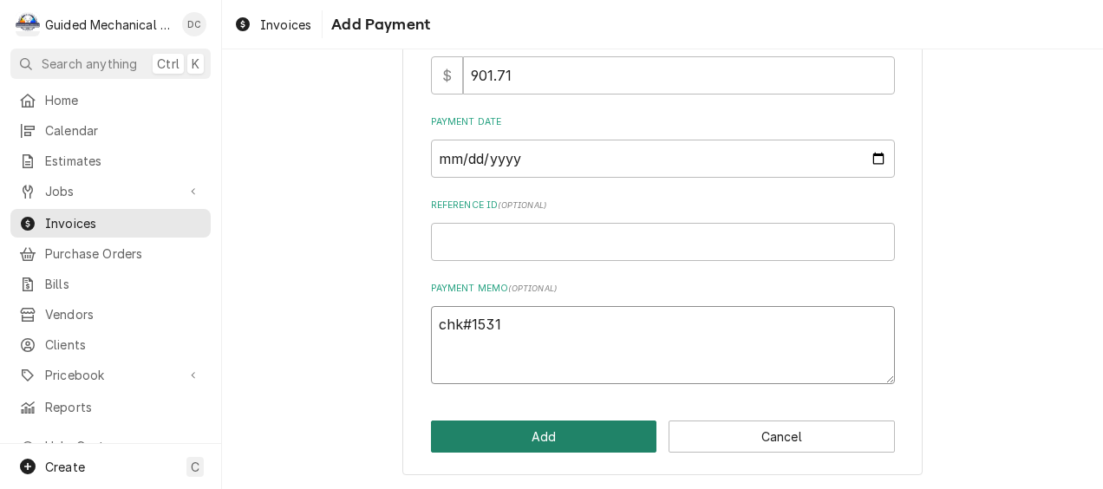
type textarea "chk#1531"
click at [507, 440] on button "Add" at bounding box center [544, 437] width 226 height 32
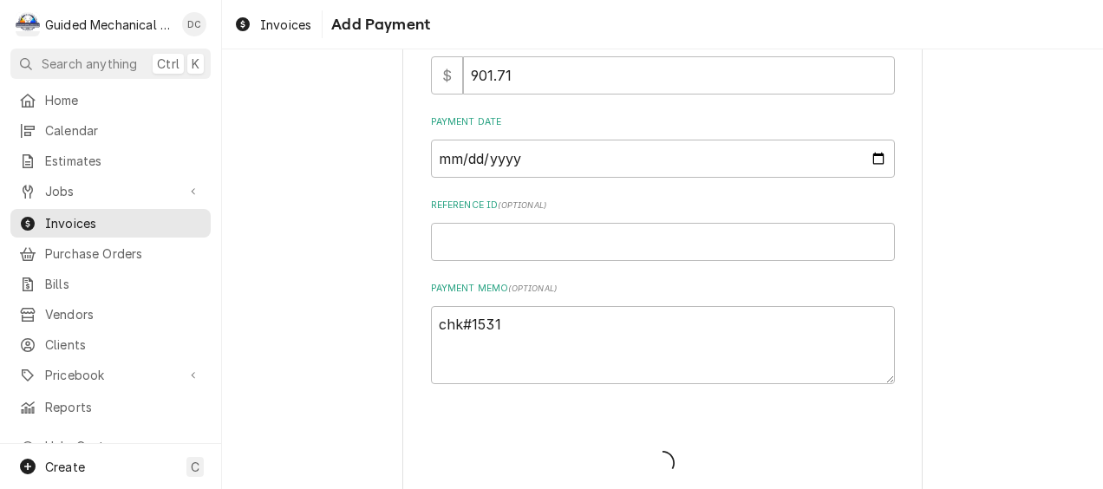
type textarea "x"
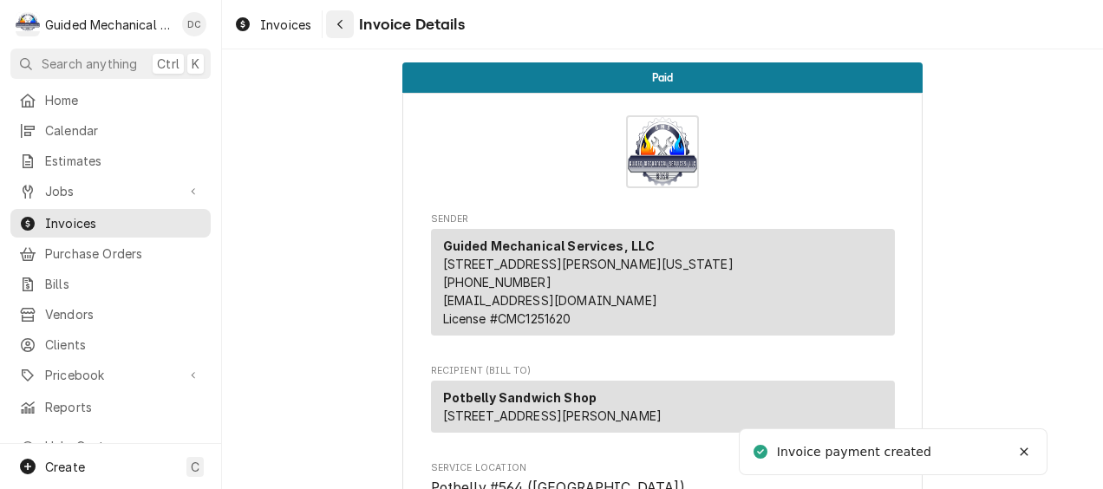
click at [337, 29] on icon "Navigate back" at bounding box center [341, 24] width 8 height 12
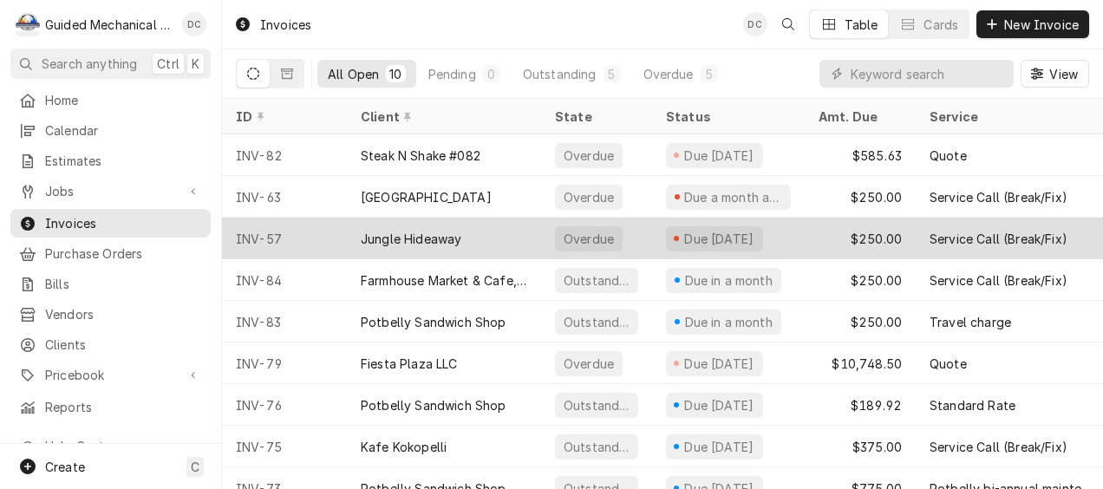
scroll to position [71, 0]
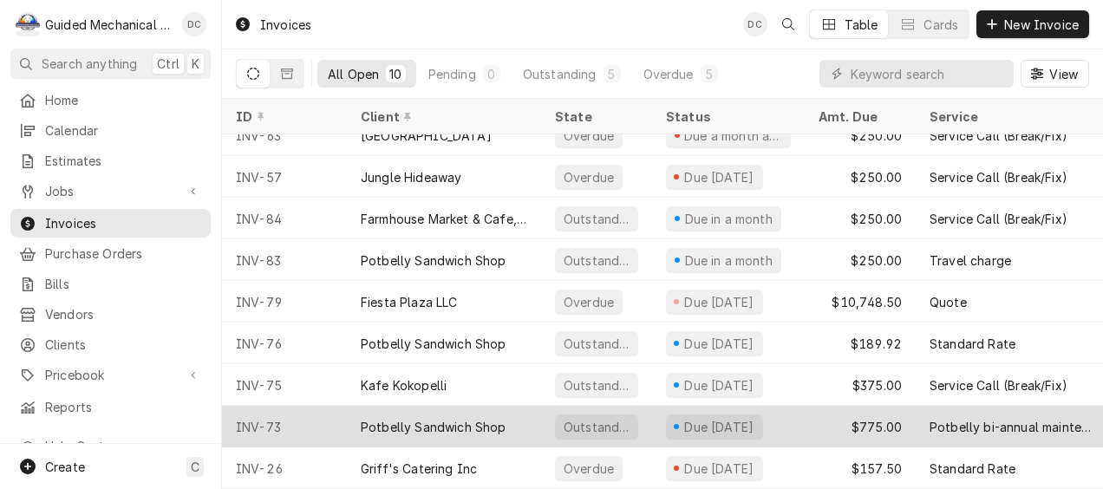
click at [500, 418] on div "Potbelly Sandwich Shop" at bounding box center [434, 427] width 146 height 18
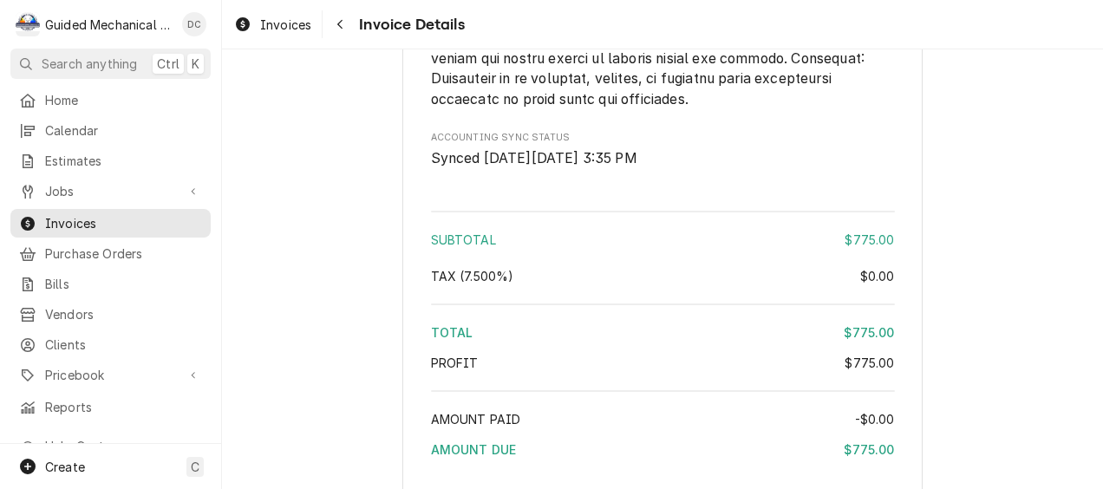
scroll to position [2429, 0]
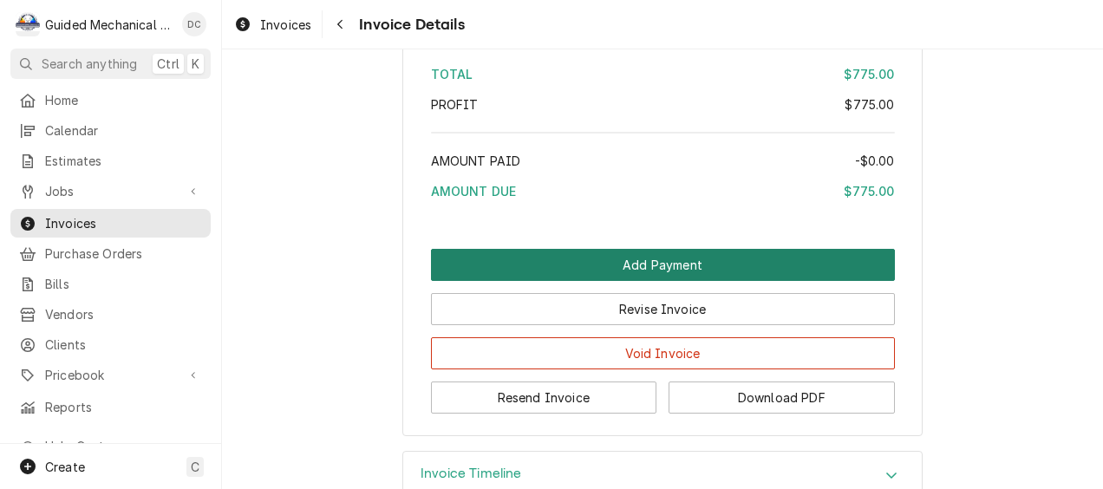
click at [571, 281] on button "Add Payment" at bounding box center [663, 265] width 464 height 32
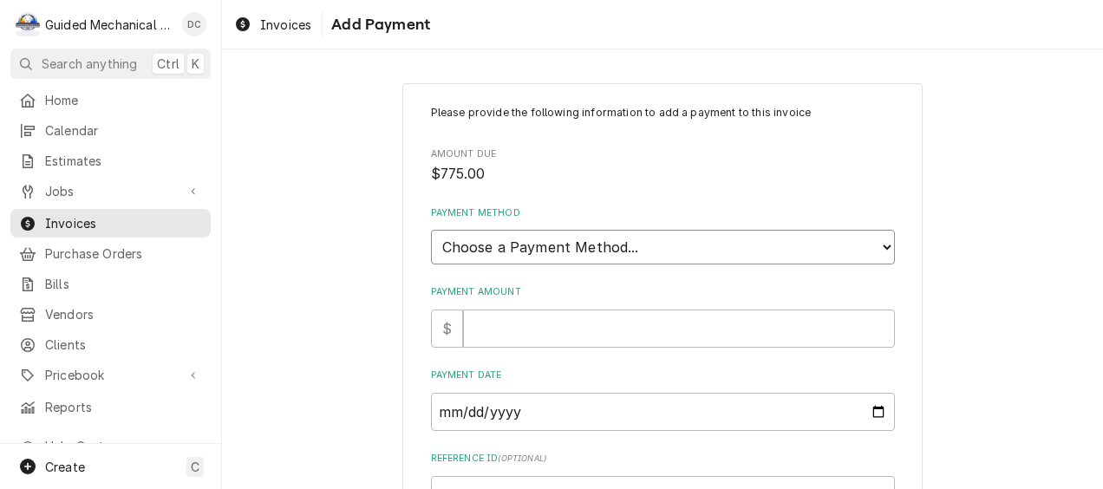
click at [594, 254] on select "Choose a Payment Method... Cash Check Credit/Debit Card ACH/eCheck Other" at bounding box center [663, 247] width 464 height 35
select select "2"
click at [431, 230] on select "Choose a Payment Method... Cash Check Credit/Debit Card ACH/eCheck Other" at bounding box center [663, 247] width 464 height 35
click at [510, 324] on input "Payment Amount" at bounding box center [679, 329] width 432 height 38
type textarea "x"
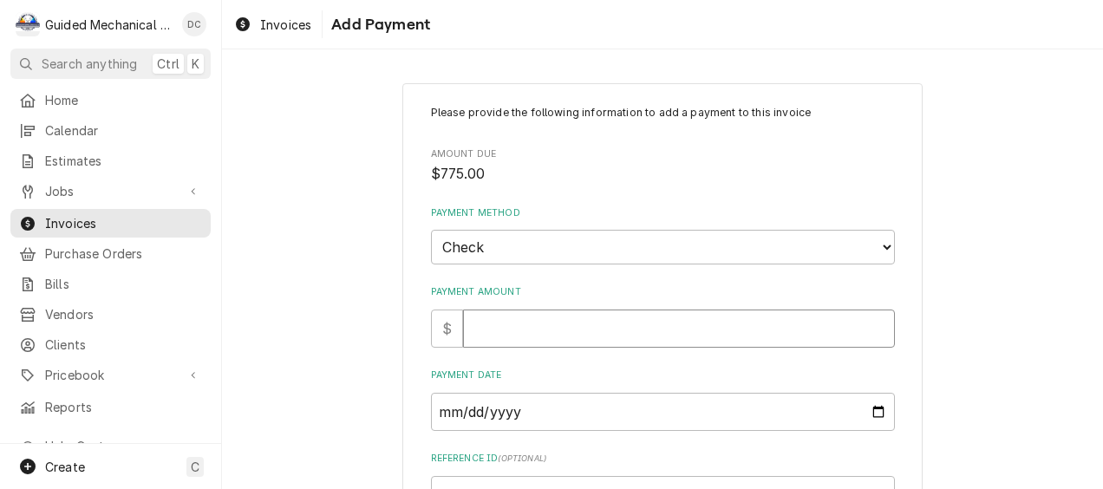
type input "7"
type textarea "x"
type input "77"
type textarea "x"
type input "775"
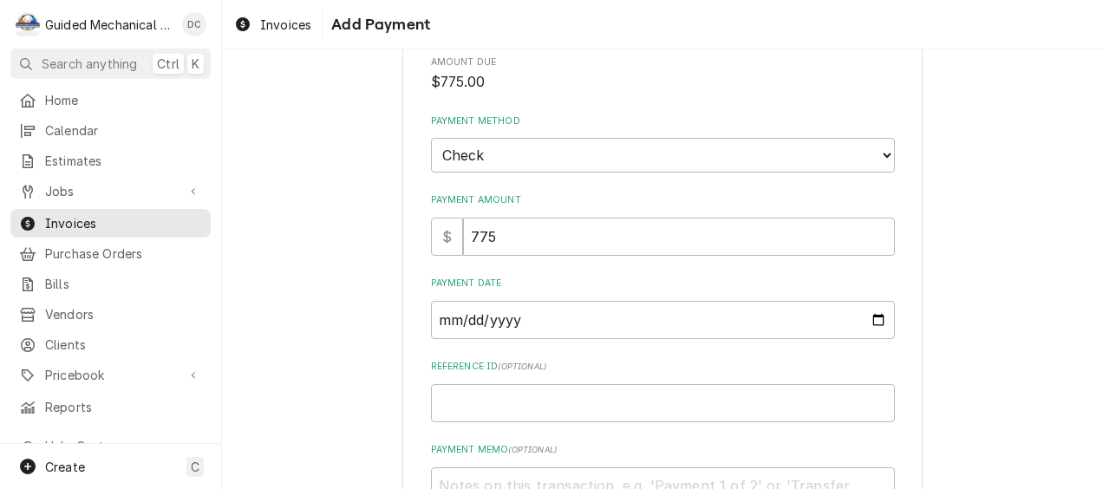
scroll to position [253, 0]
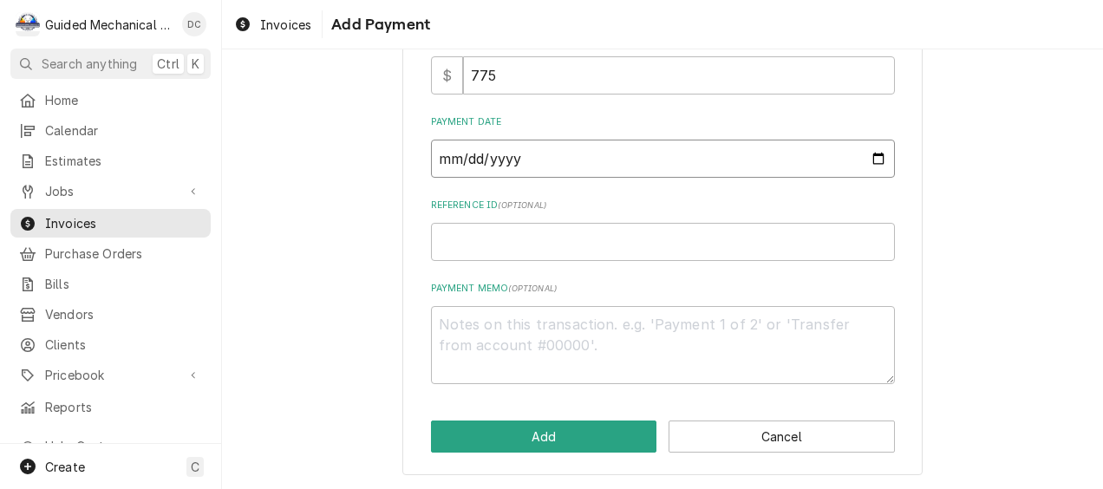
click at [678, 154] on input "Payment Date" at bounding box center [663, 159] width 464 height 38
click at [866, 156] on input "Payment Date" at bounding box center [663, 159] width 464 height 38
type input "2025-10-11"
click at [560, 333] on textarea "Payment Memo ( optional )" at bounding box center [663, 345] width 464 height 79
type textarea "x"
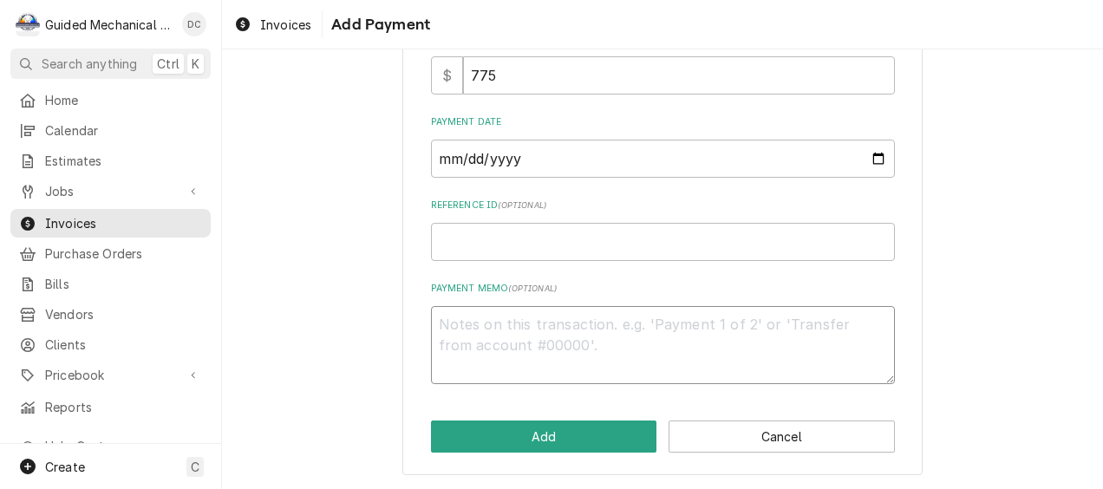
type textarea "c"
type textarea "x"
type textarea "ch"
type textarea "x"
type textarea "chk"
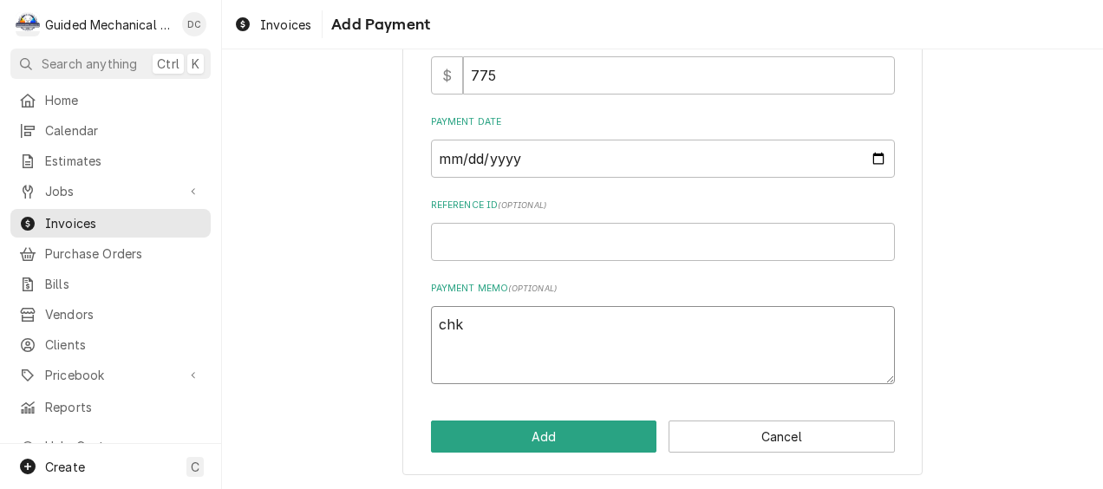
type textarea "x"
type textarea "chk#"
type textarea "x"
type textarea "chk#1"
type textarea "x"
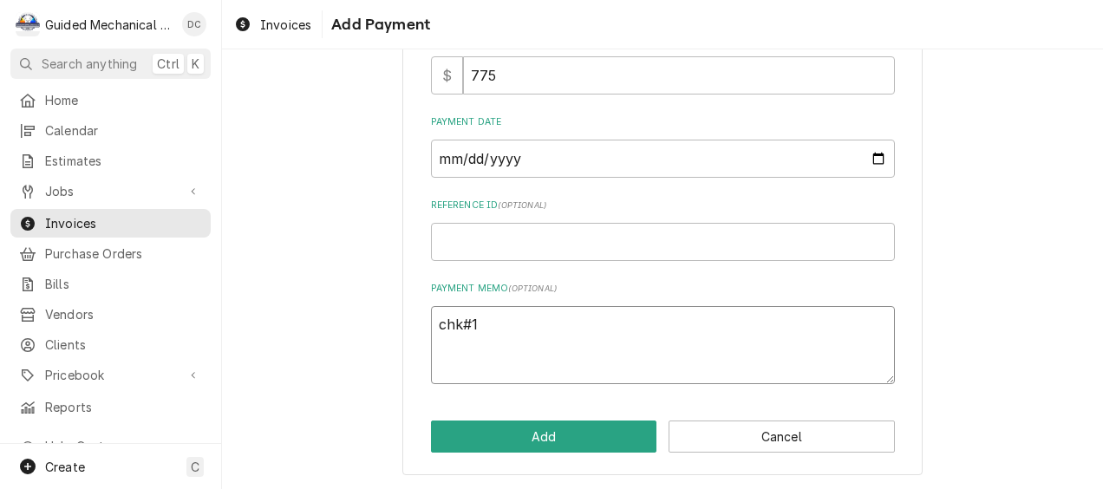
type textarea "chk#15"
type textarea "x"
type textarea "chk#153"
type textarea "x"
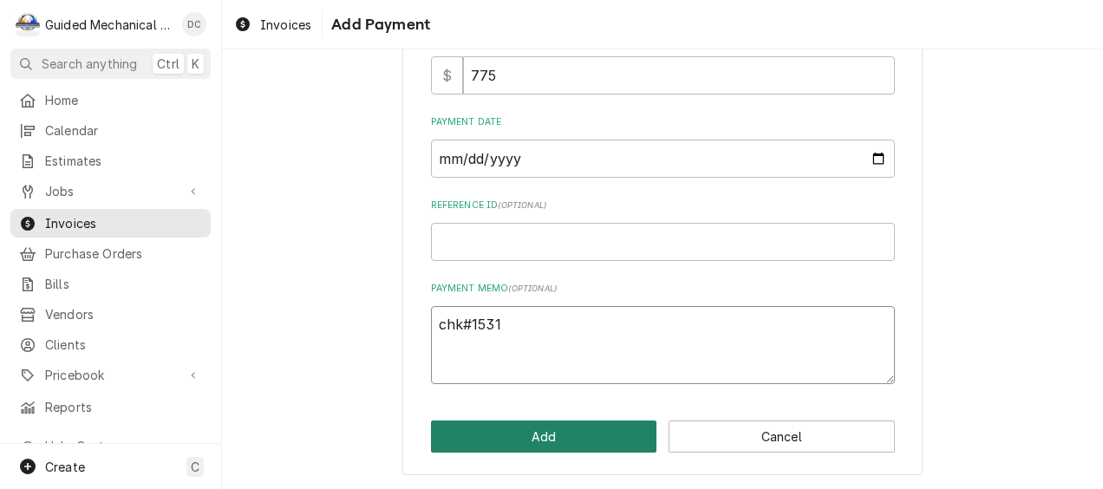
type textarea "chk#1531"
click at [599, 430] on button "Add" at bounding box center [544, 437] width 226 height 32
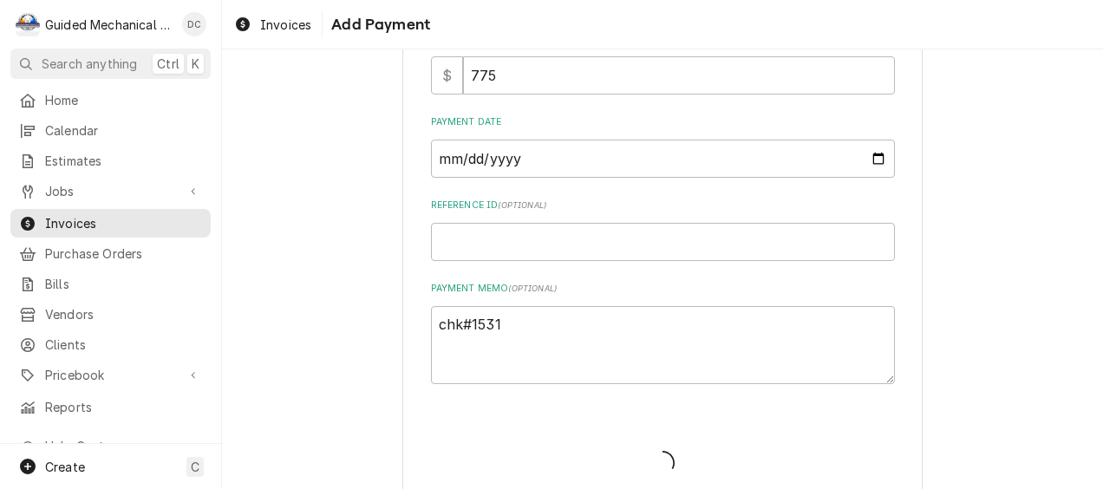
type textarea "x"
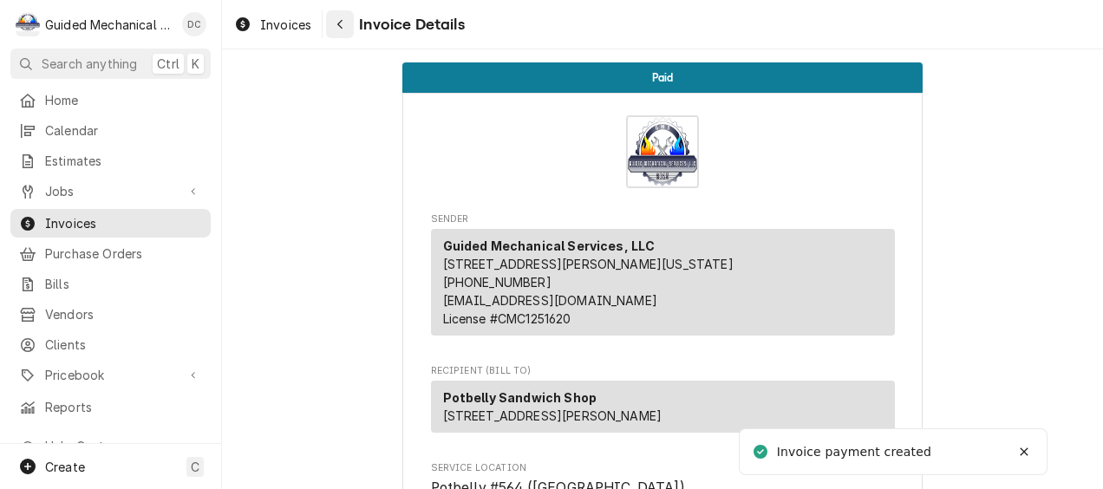
click at [340, 14] on button "Navigate back" at bounding box center [340, 24] width 28 height 28
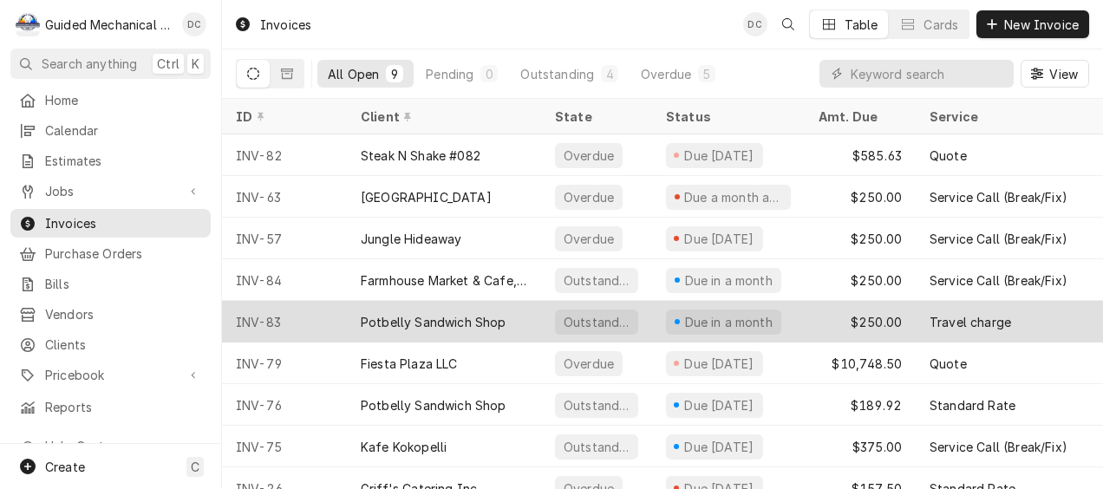
scroll to position [29, 0]
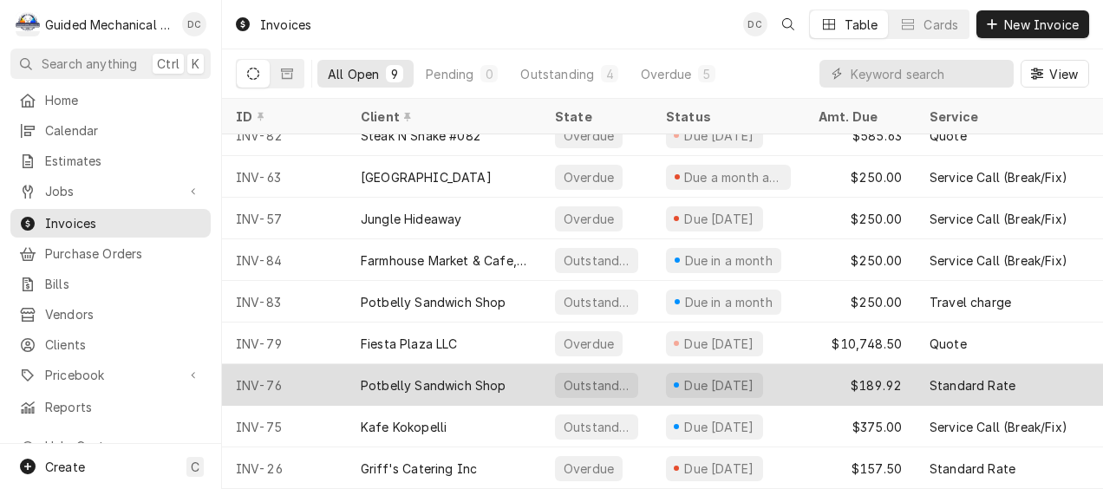
click at [807, 364] on div "$189.92" at bounding box center [860, 385] width 111 height 42
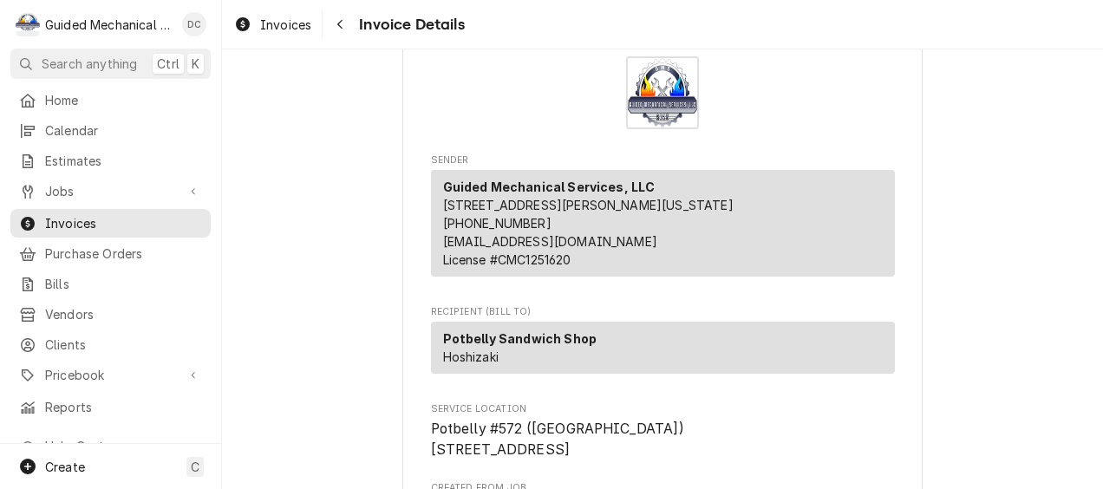
scroll to position [87, 0]
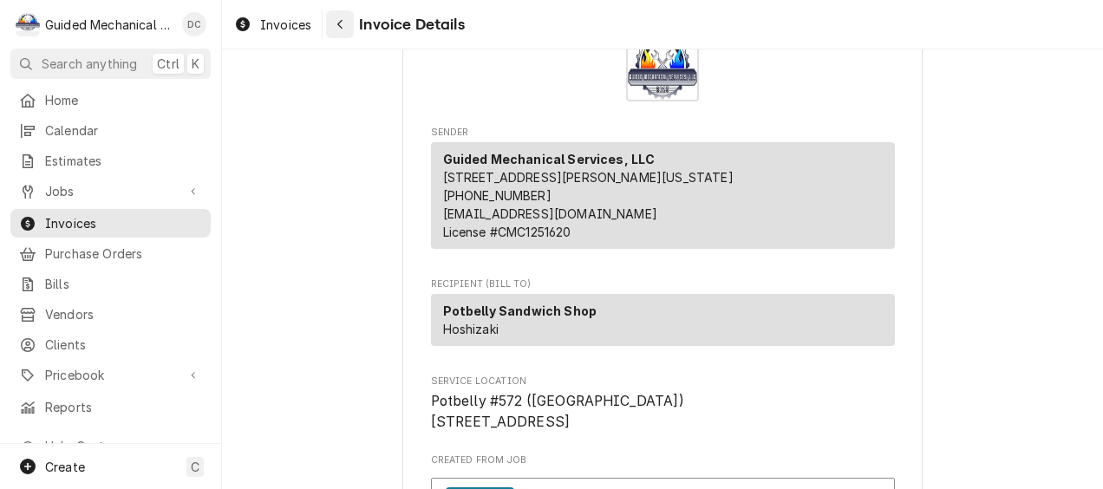
click at [343, 32] on div "Navigate back" at bounding box center [339, 24] width 17 height 17
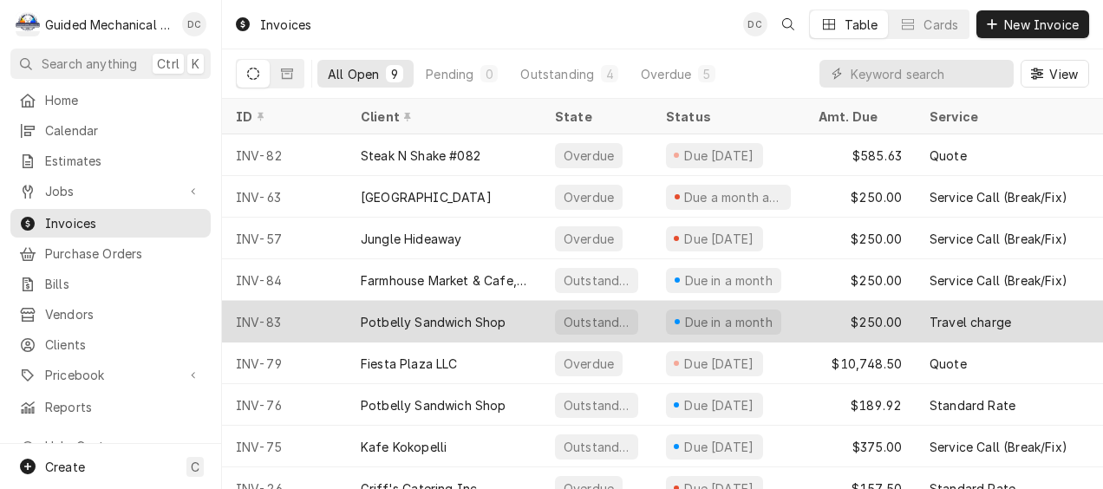
scroll to position [29, 0]
